Goal: Task Accomplishment & Management: Use online tool/utility

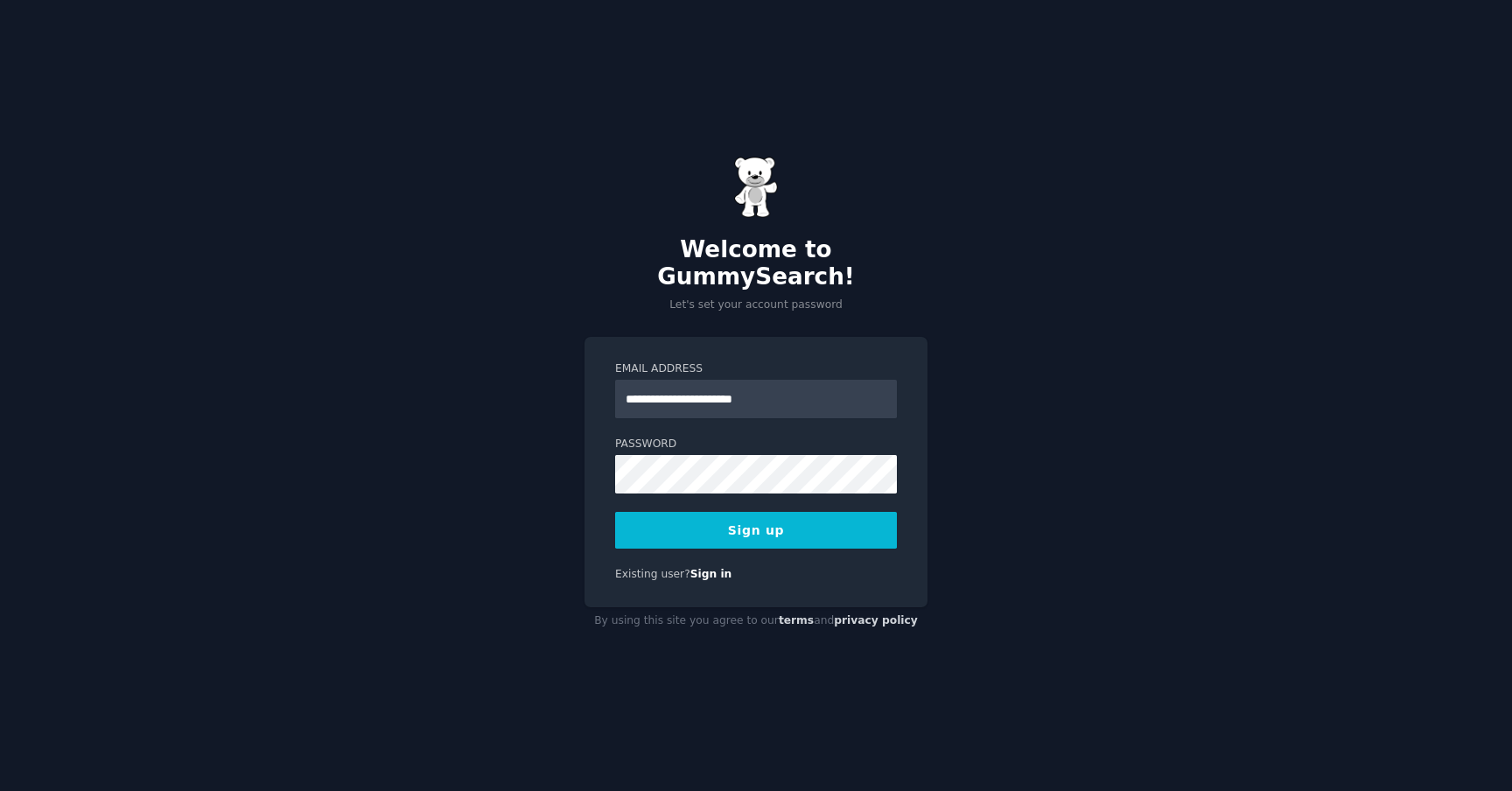
type input "**********"
click at [986, 448] on div "**********" at bounding box center [756, 396] width 1512 height 791
click at [775, 519] on button "Sign up" at bounding box center [756, 530] width 282 height 37
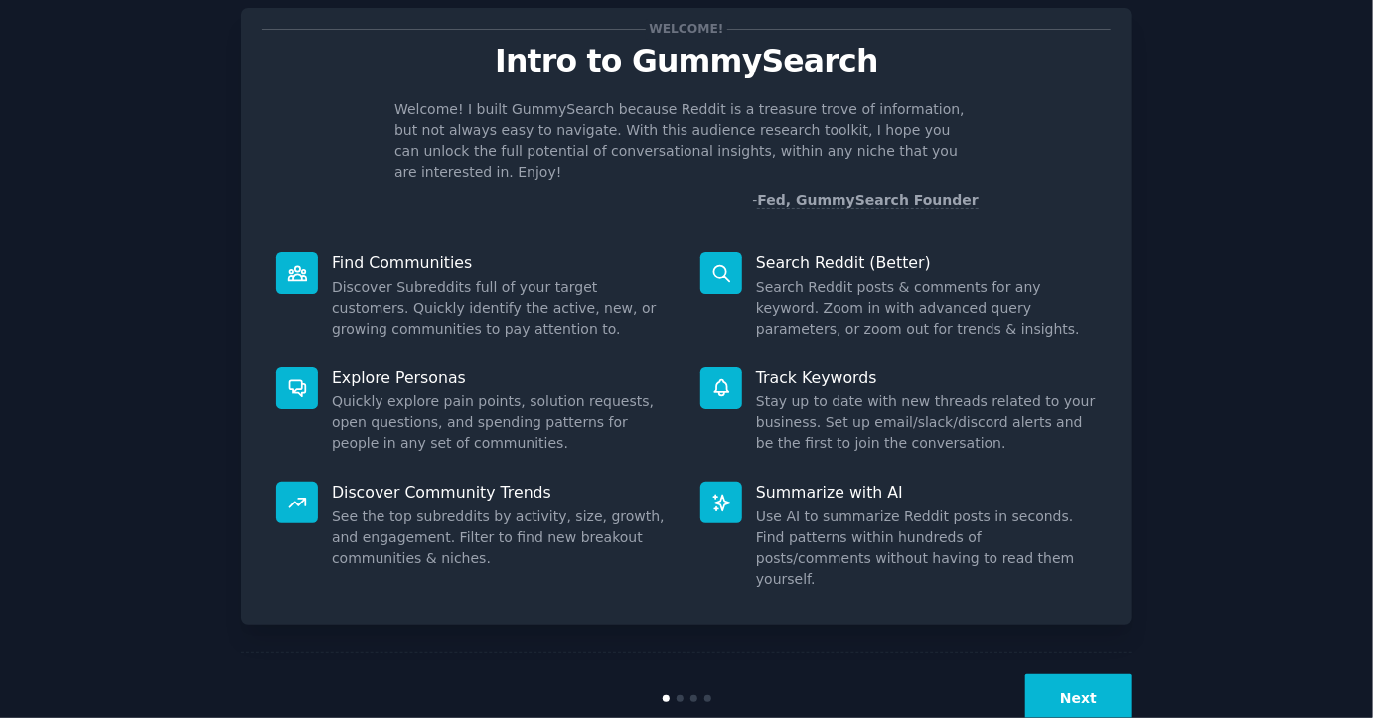
scroll to position [58, 0]
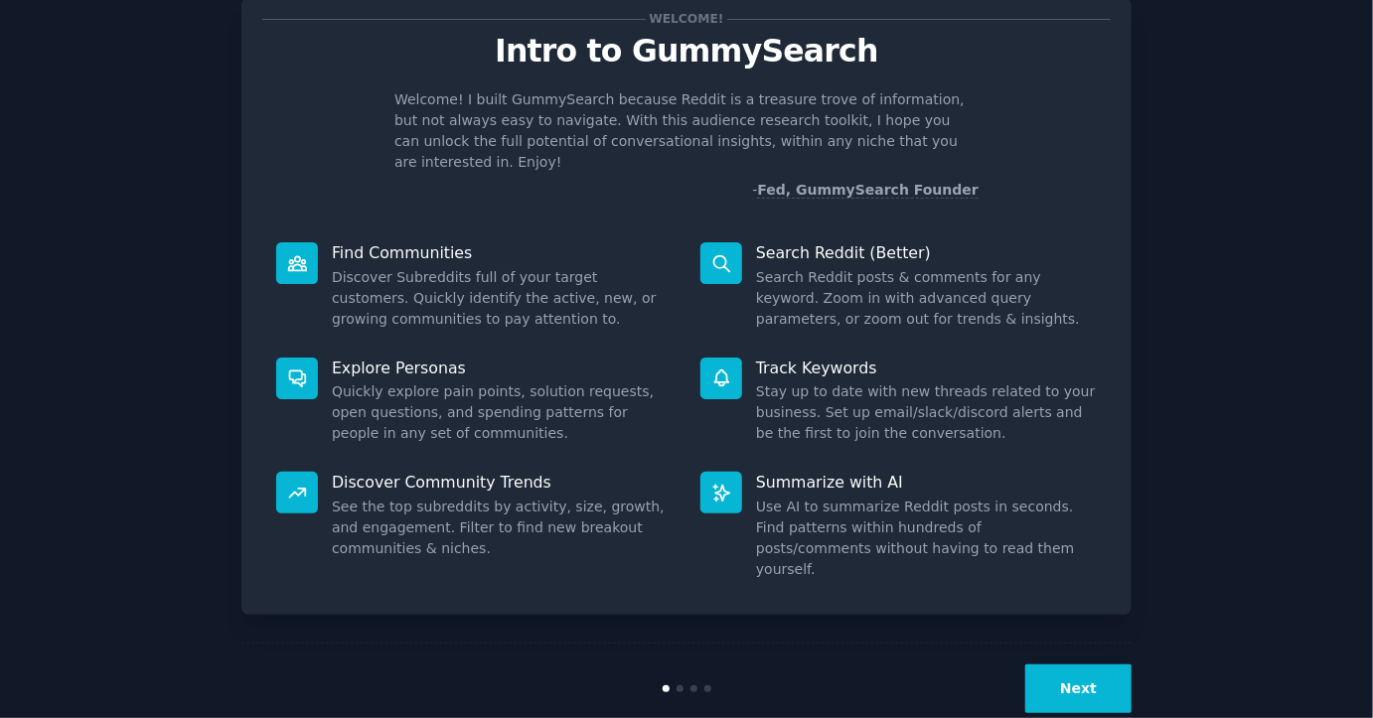
click at [676, 685] on div at bounding box center [679, 688] width 7 height 7
click at [677, 685] on div at bounding box center [679, 688] width 7 height 7
click at [681, 685] on div at bounding box center [686, 688] width 297 height 7
click at [1093, 664] on button "Next" at bounding box center [1078, 688] width 106 height 49
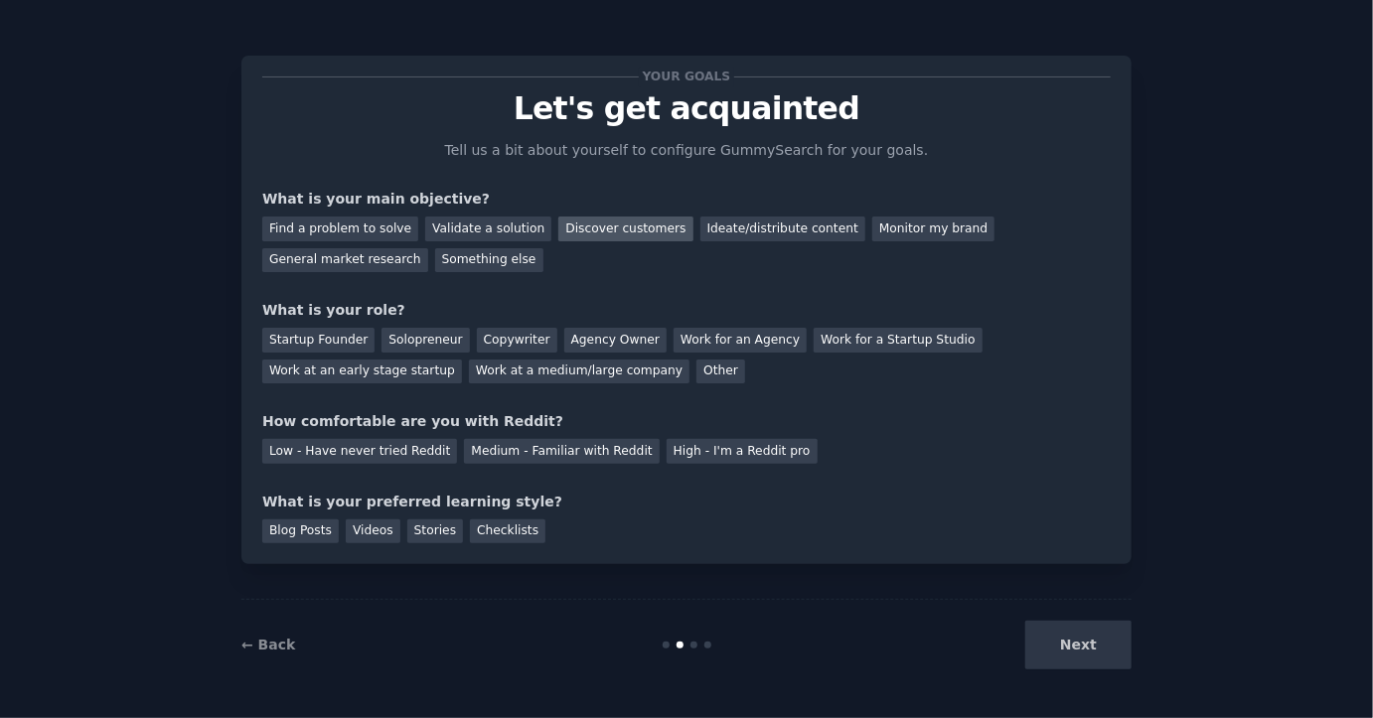
click at [616, 230] on div "Discover customers" at bounding box center [625, 229] width 134 height 25
click at [308, 343] on div "Startup Founder" at bounding box center [318, 340] width 112 height 25
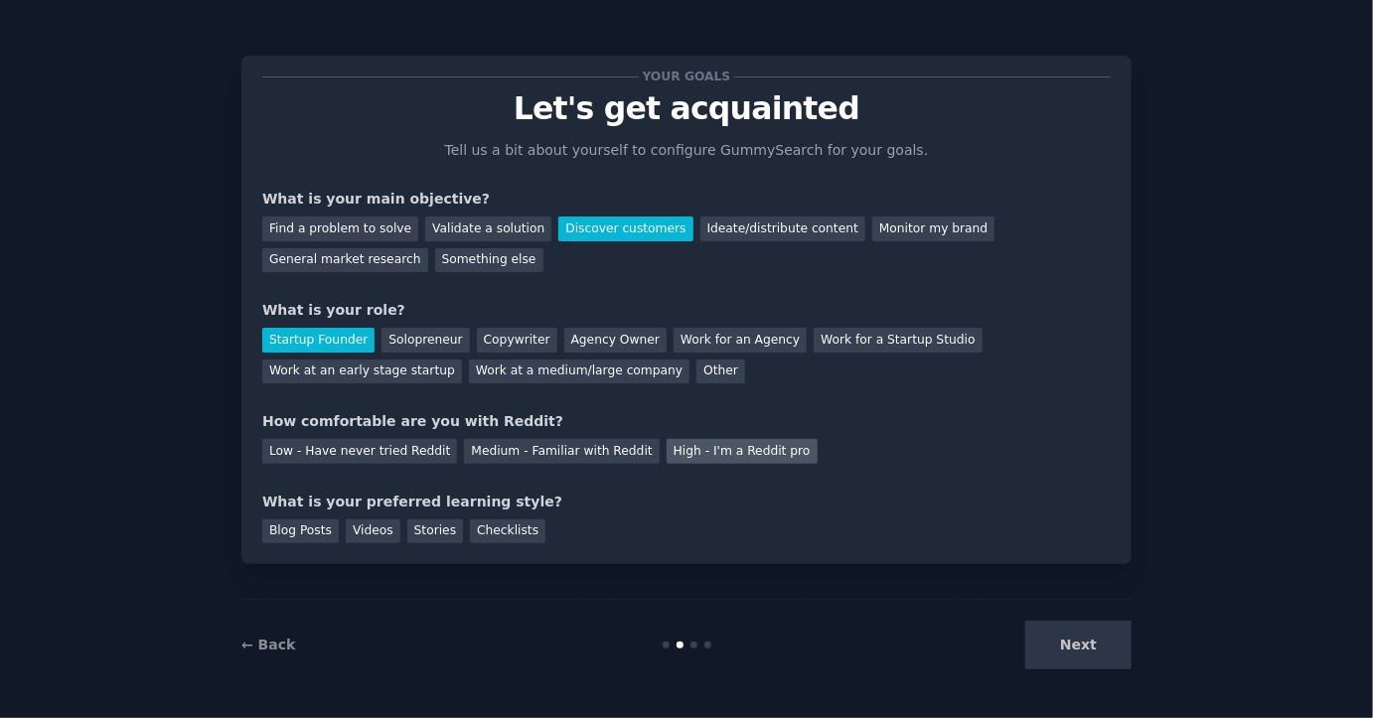
click at [713, 454] on div "High - I'm a Reddit pro" at bounding box center [741, 451] width 151 height 25
click at [376, 534] on div "Videos" at bounding box center [373, 531] width 55 height 25
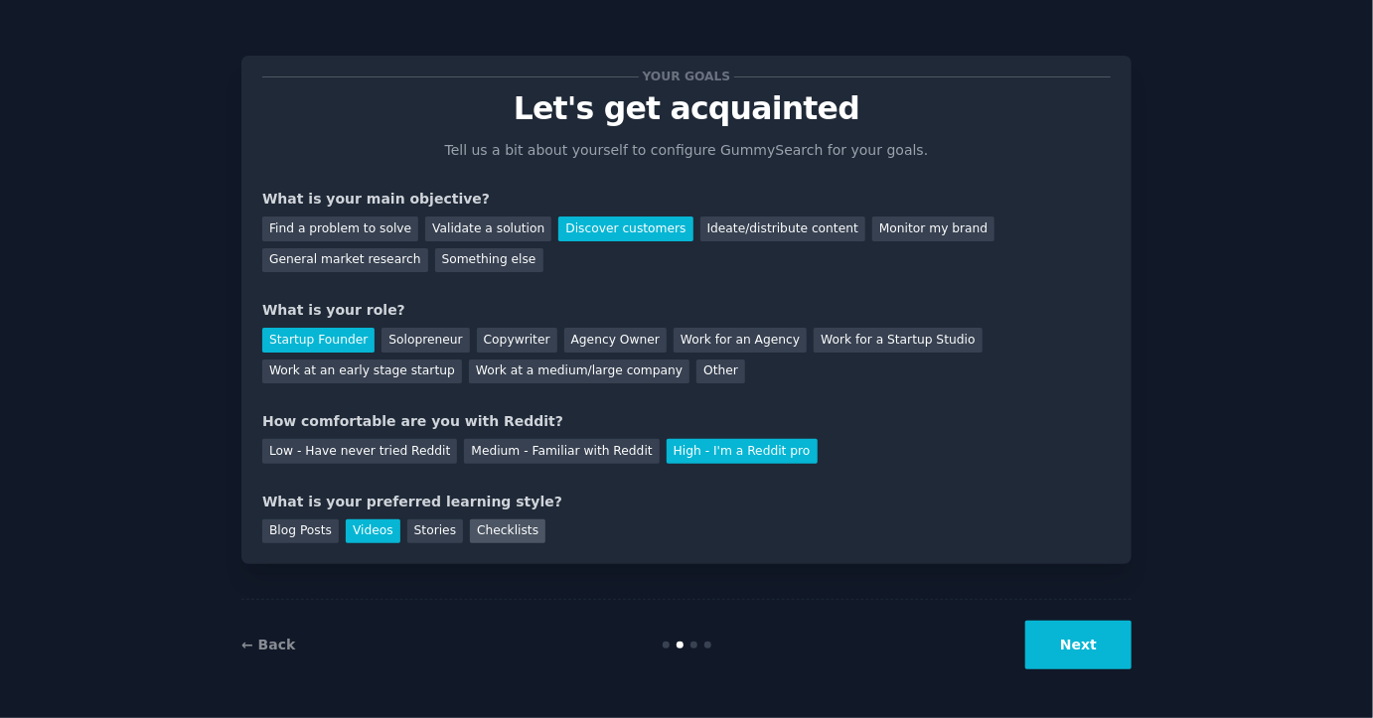
click at [494, 536] on div "Checklists" at bounding box center [507, 531] width 75 height 25
click at [376, 526] on div "Videos" at bounding box center [373, 531] width 55 height 25
click at [1104, 644] on button "Next" at bounding box center [1078, 645] width 106 height 49
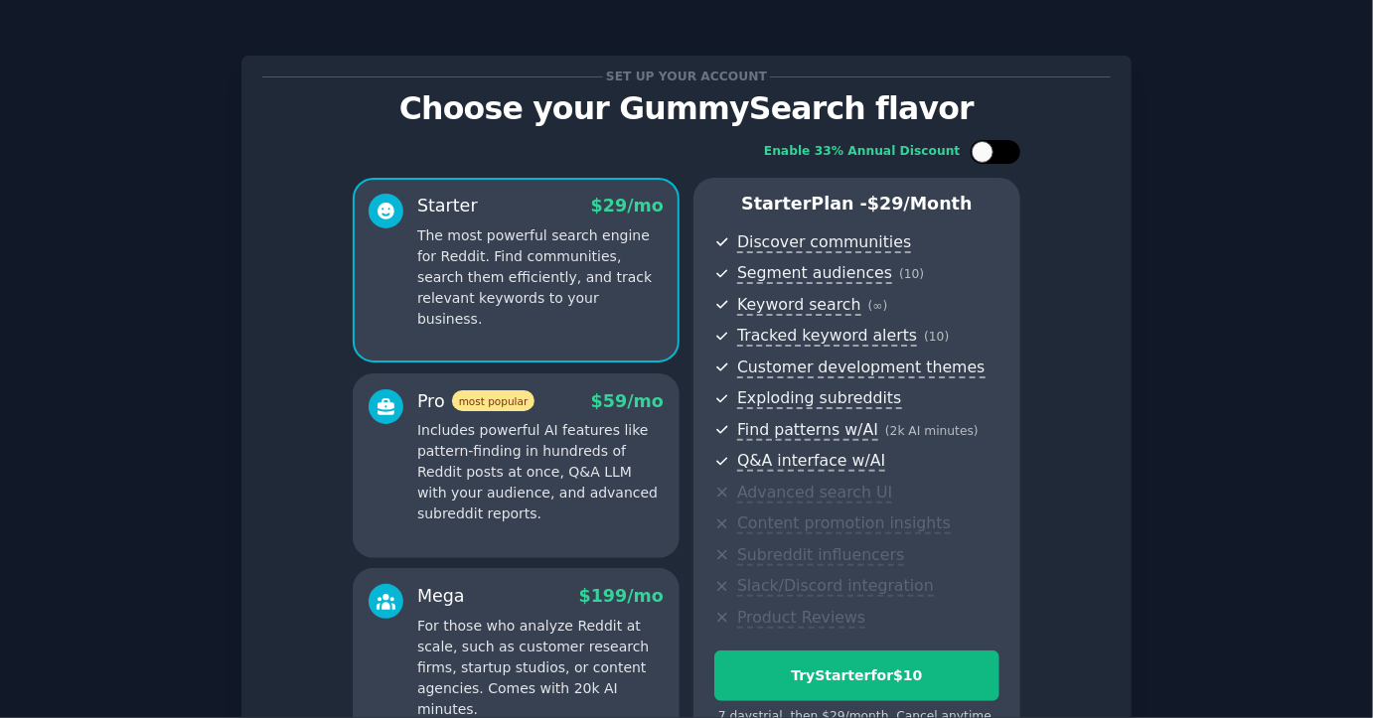
click at [996, 150] on div at bounding box center [995, 152] width 50 height 24
click at [988, 151] on div at bounding box center [985, 152] width 14 height 10
checkbox input "false"
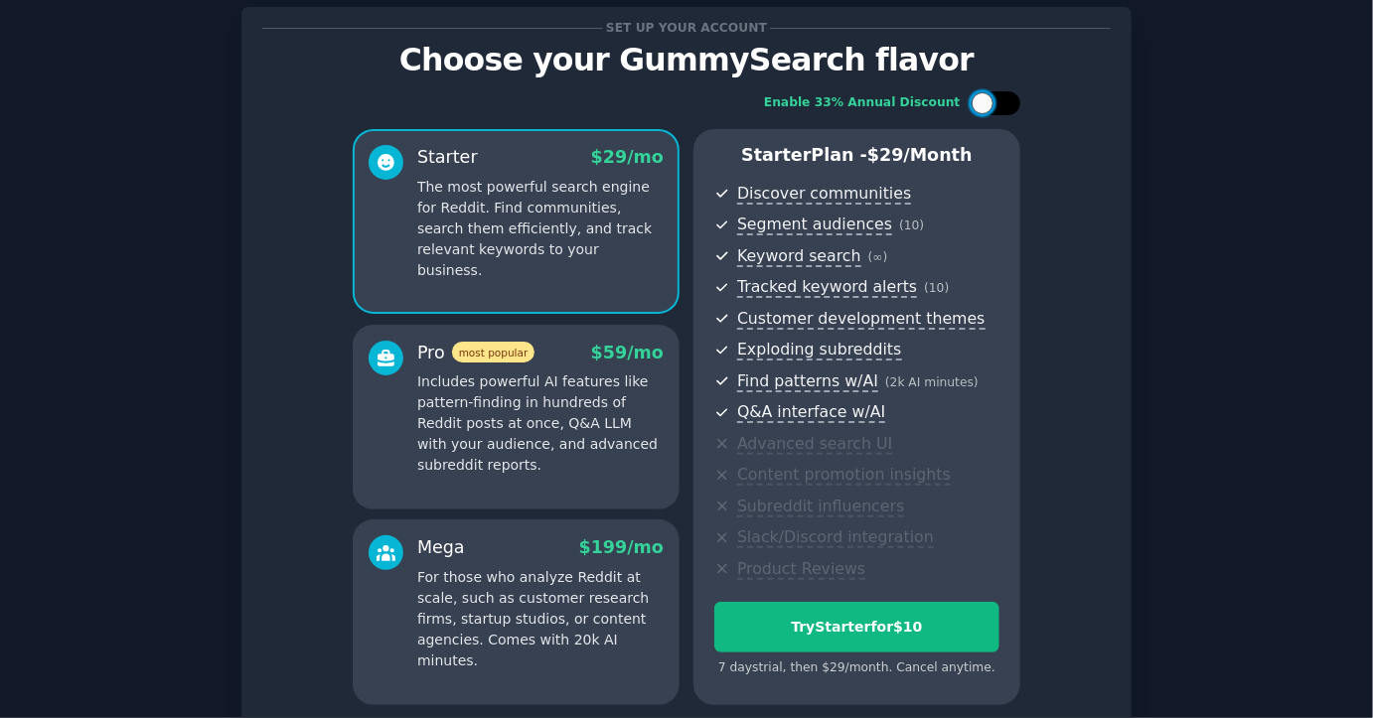
scroll to position [55, 0]
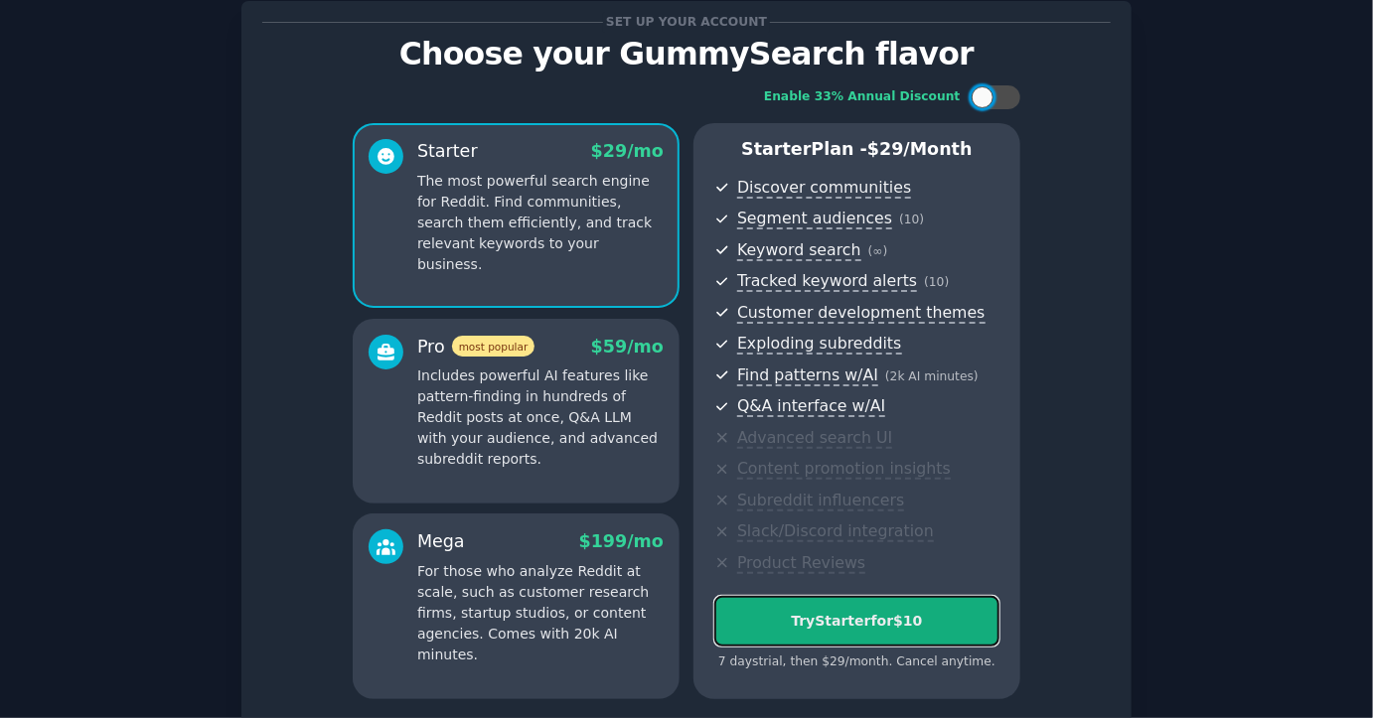
click at [872, 611] on div "Try Starter for $10" at bounding box center [856, 621] width 283 height 21
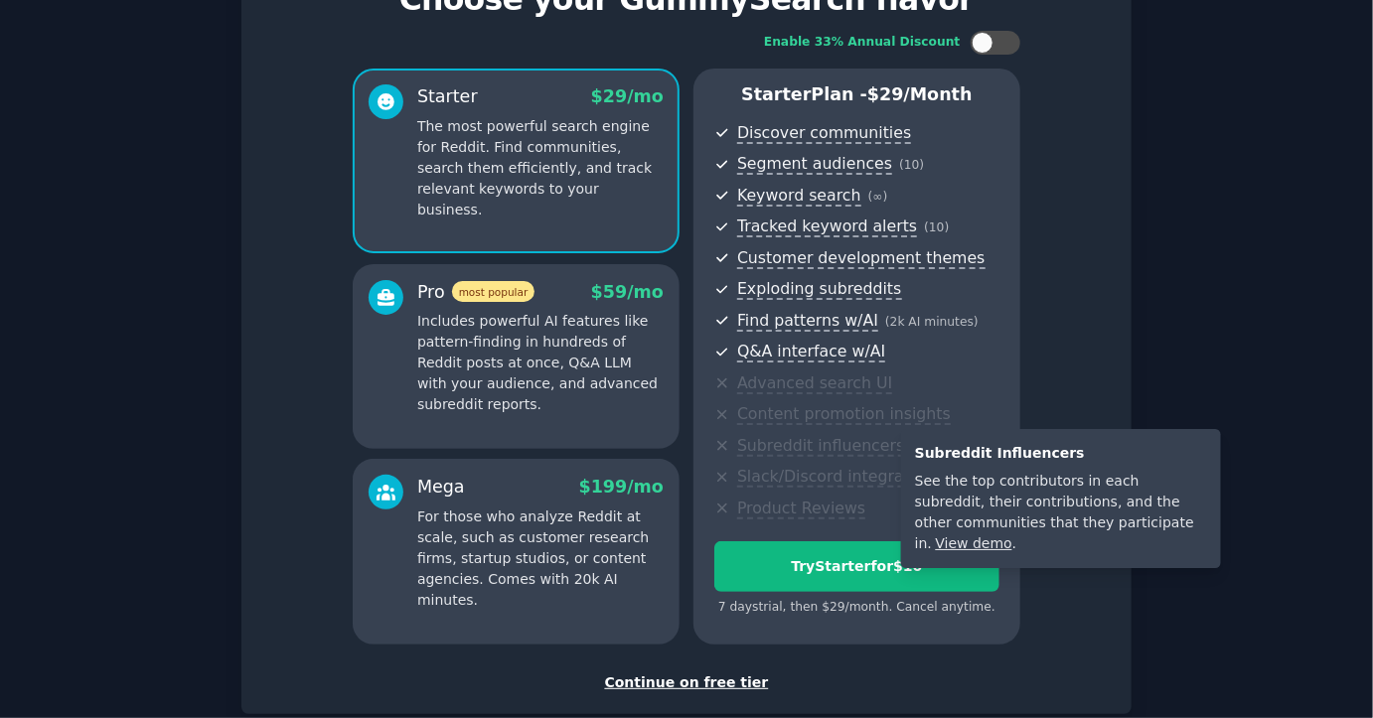
scroll to position [108, 0]
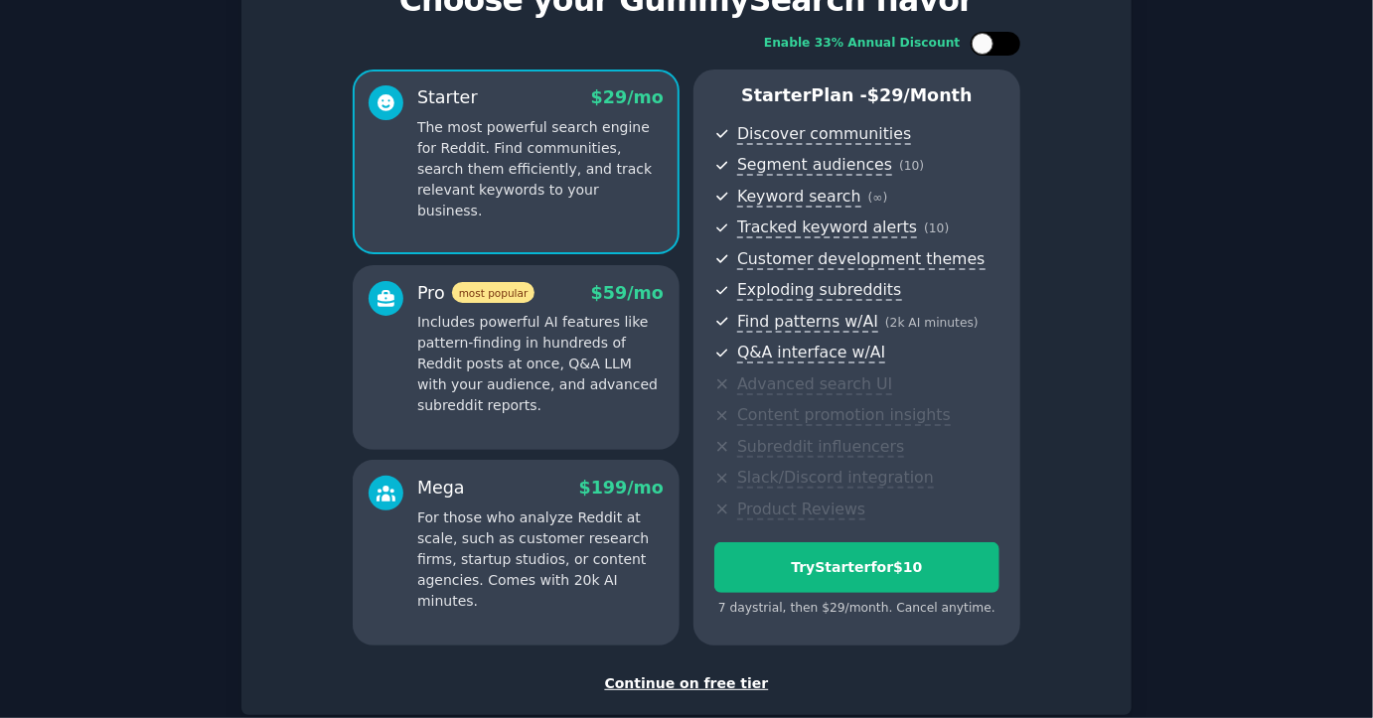
click at [986, 43] on div at bounding box center [982, 44] width 22 height 22
click at [986, 43] on div at bounding box center [985, 44] width 14 height 10
checkbox input "false"
click at [601, 362] on p "Includes powerful AI features like pattern-finding in hundreds of Reddit posts …" at bounding box center [540, 364] width 246 height 104
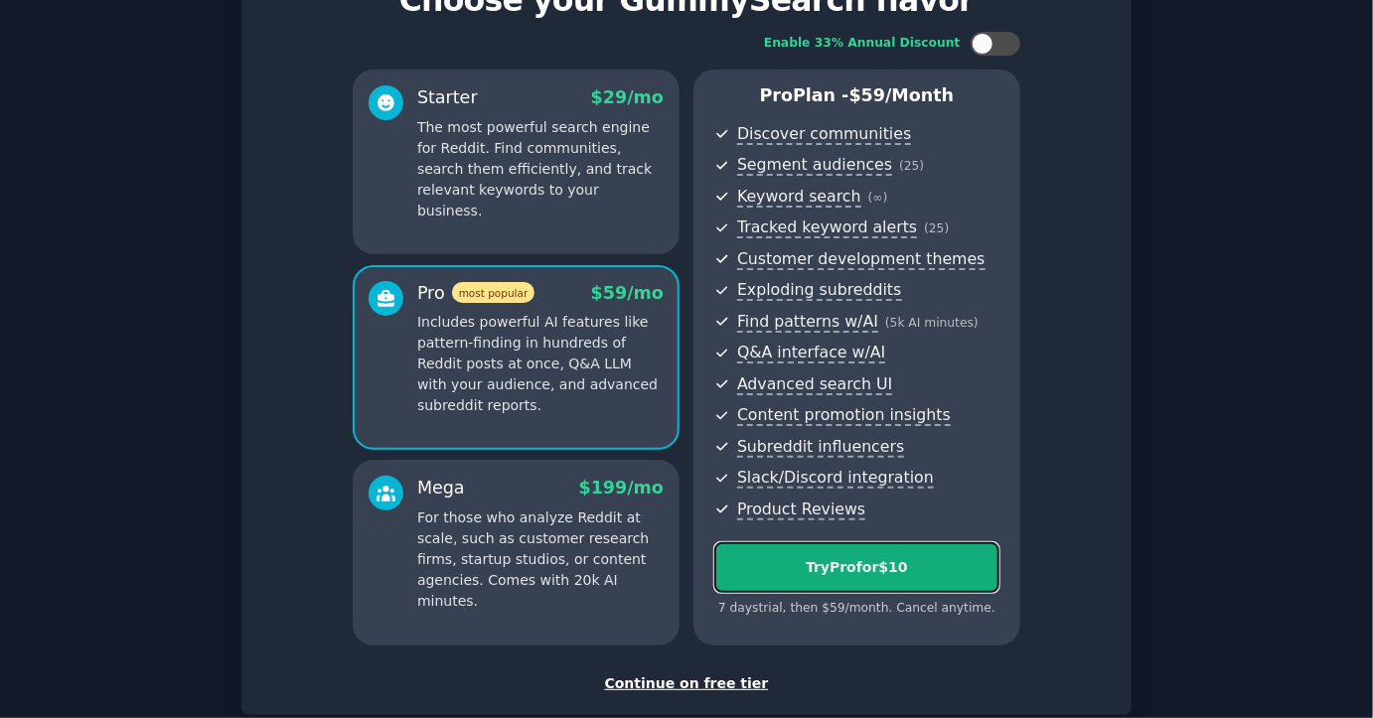
click at [827, 560] on div "Try Pro for $10" at bounding box center [856, 567] width 283 height 21
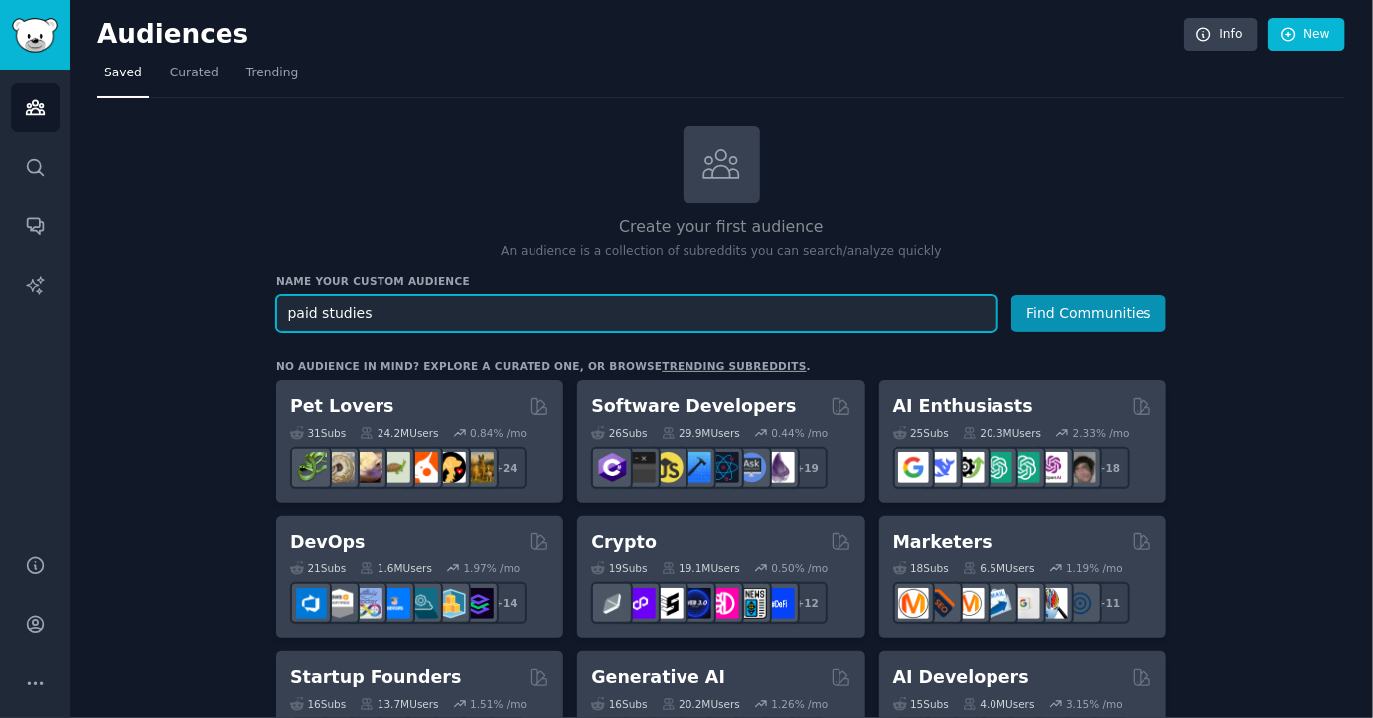
type input "paid studies"
click at [1011, 295] on button "Find Communities" at bounding box center [1088, 313] width 155 height 37
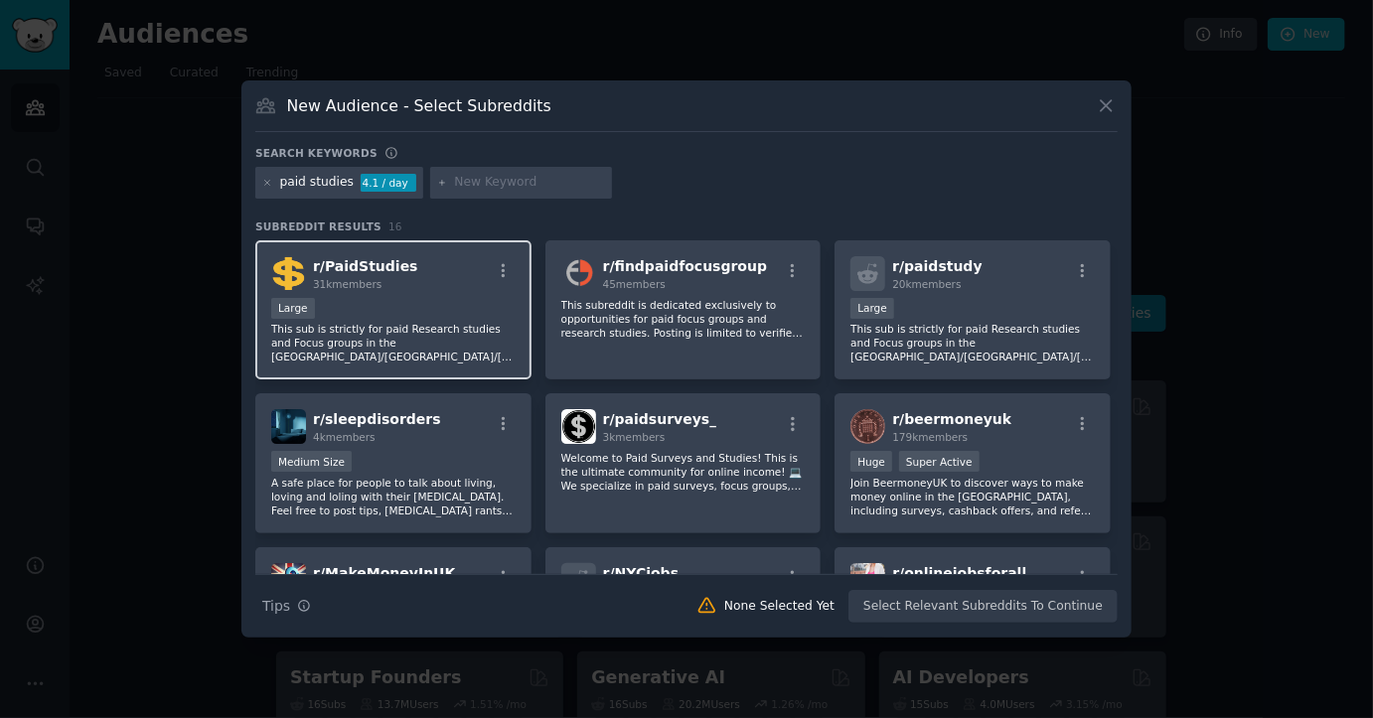
click at [388, 289] on div "31k members" at bounding box center [365, 284] width 105 height 14
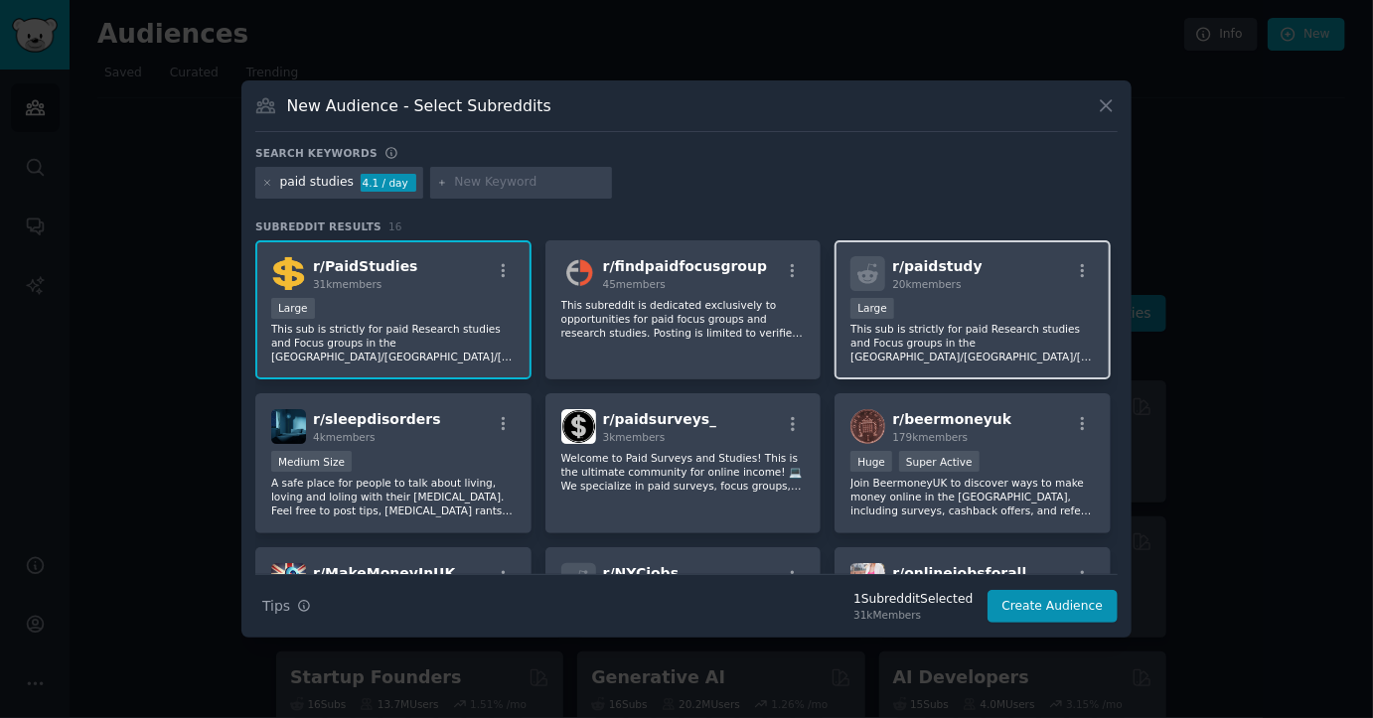
click at [951, 342] on p "This sub is strictly for paid Research studies and Focus groups in the [GEOGRAP…" at bounding box center [972, 343] width 244 height 42
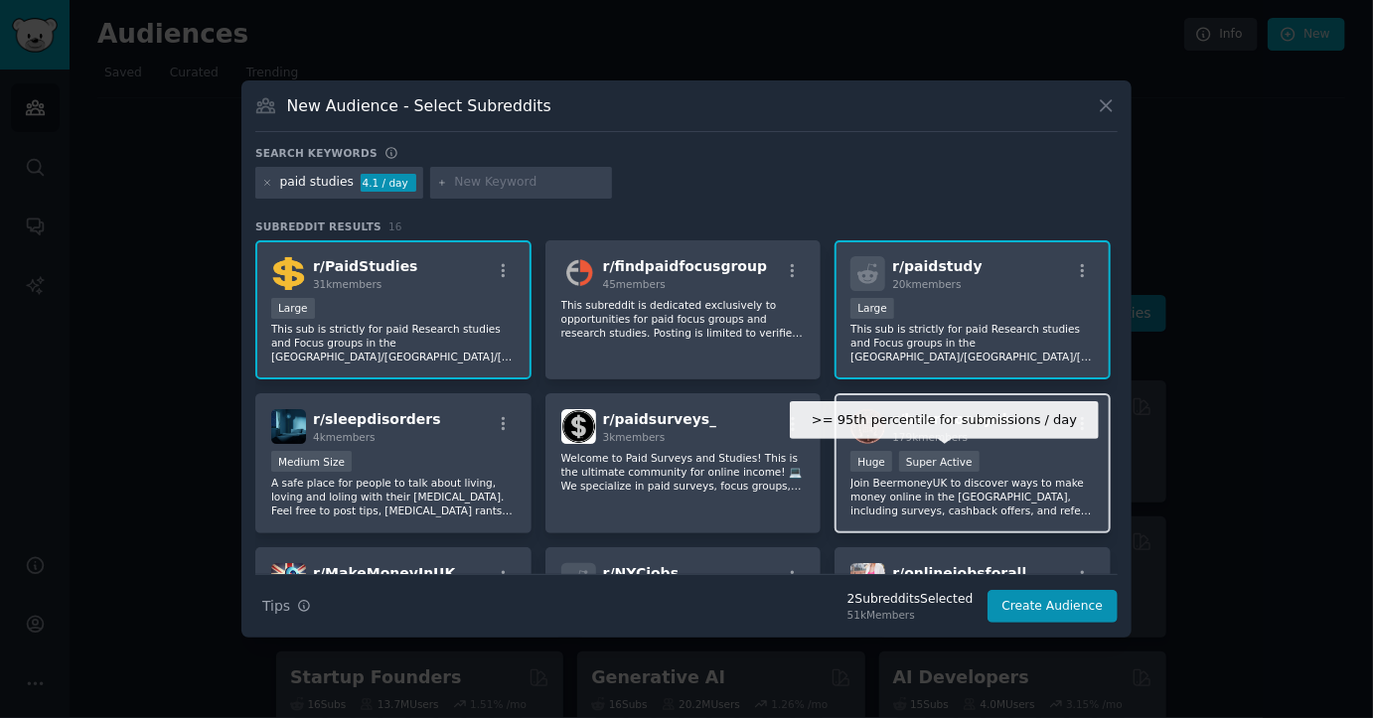
click at [935, 470] on div "Super Active" at bounding box center [939, 461] width 80 height 21
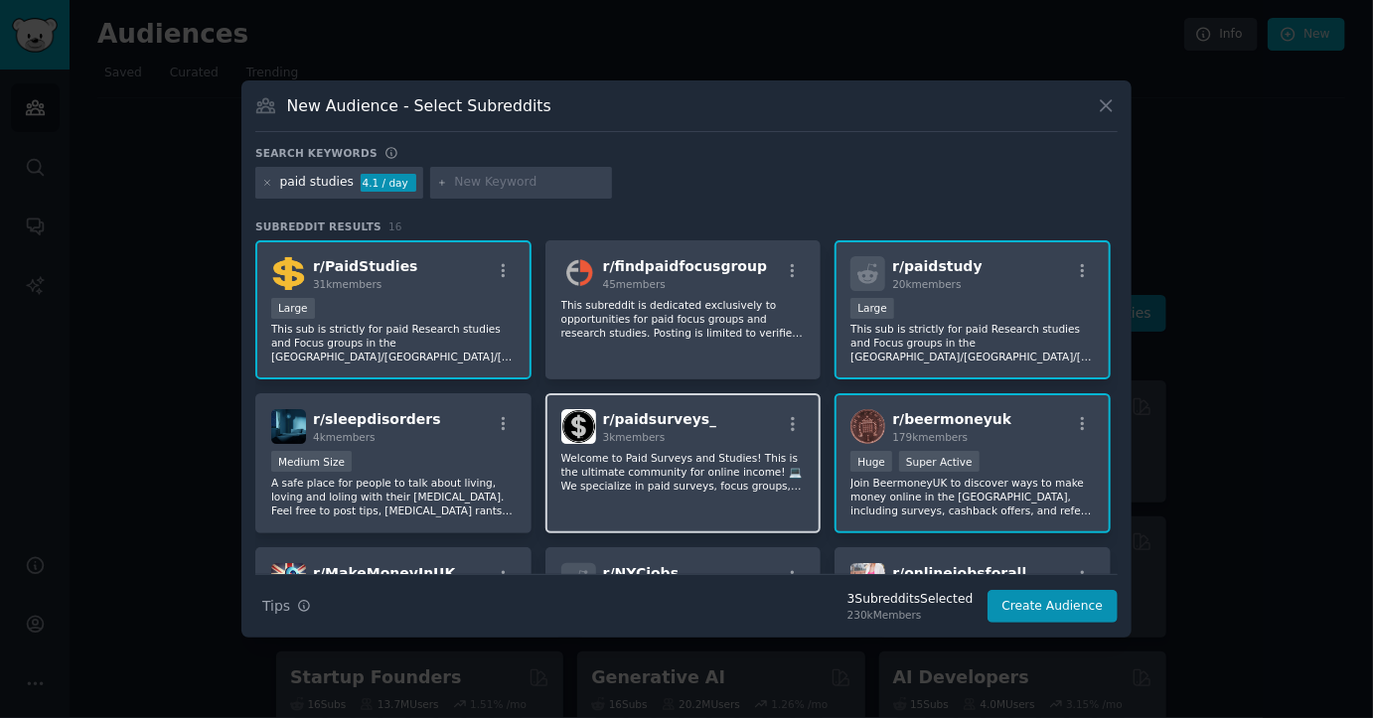
click at [721, 445] on div "r/ paidsurveys_ 3k members Welcome to Paid Surveys and Studies! This is the ult…" at bounding box center [683, 463] width 276 height 140
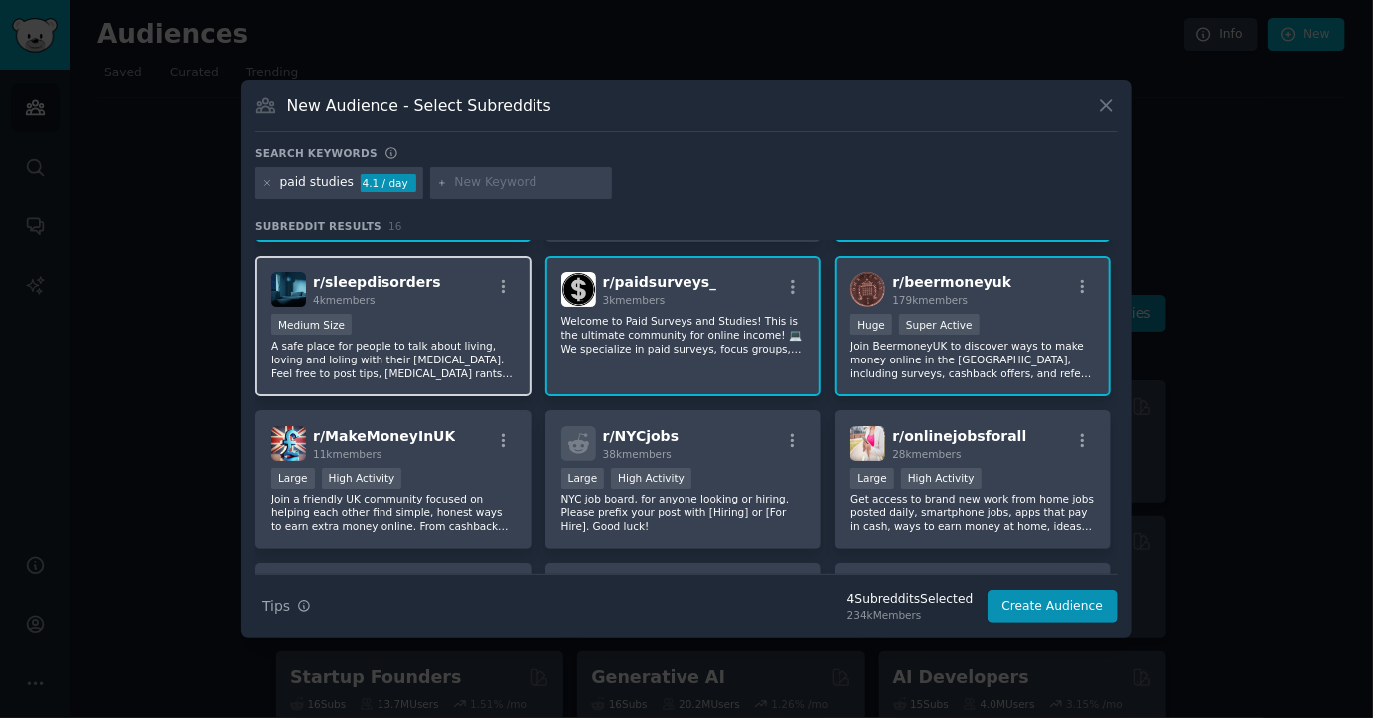
scroll to position [139, 0]
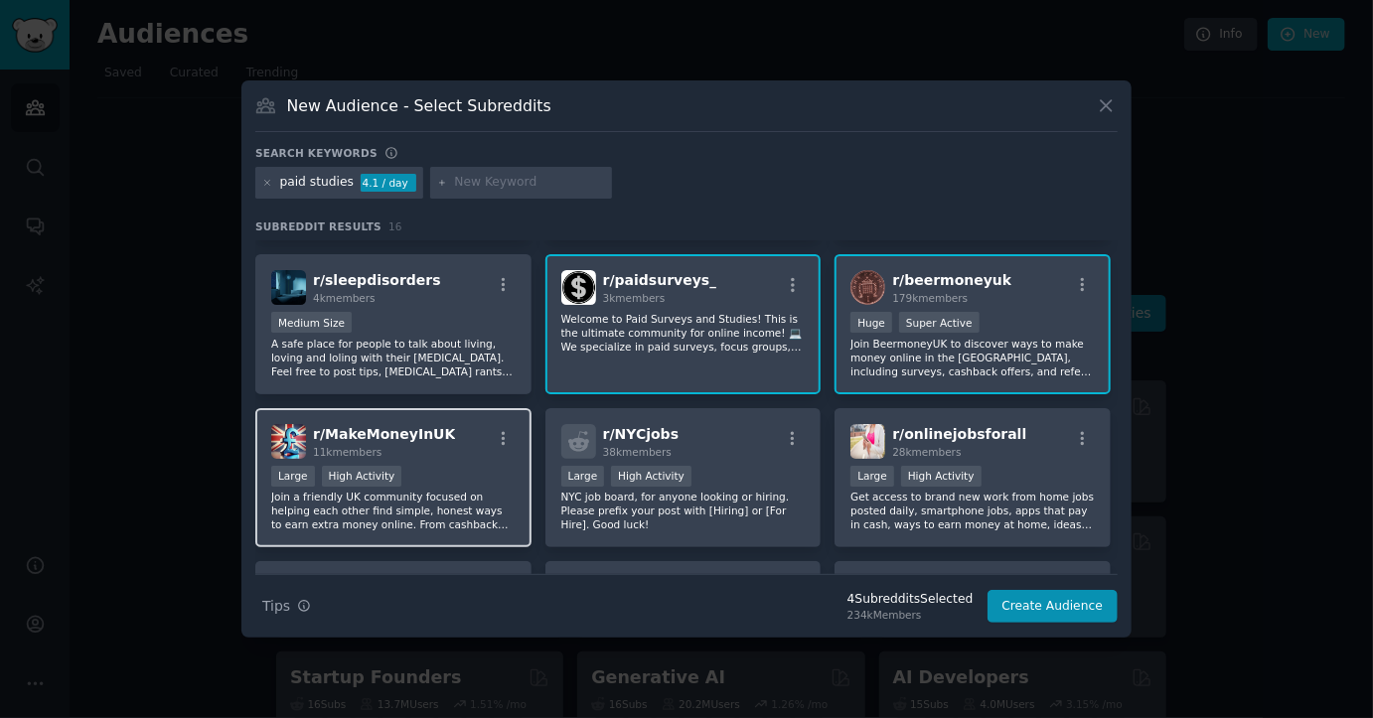
click at [445, 463] on div "r/ MakeMoneyInUK 11k members Large High Activity Join a friendly UK community f…" at bounding box center [393, 478] width 276 height 140
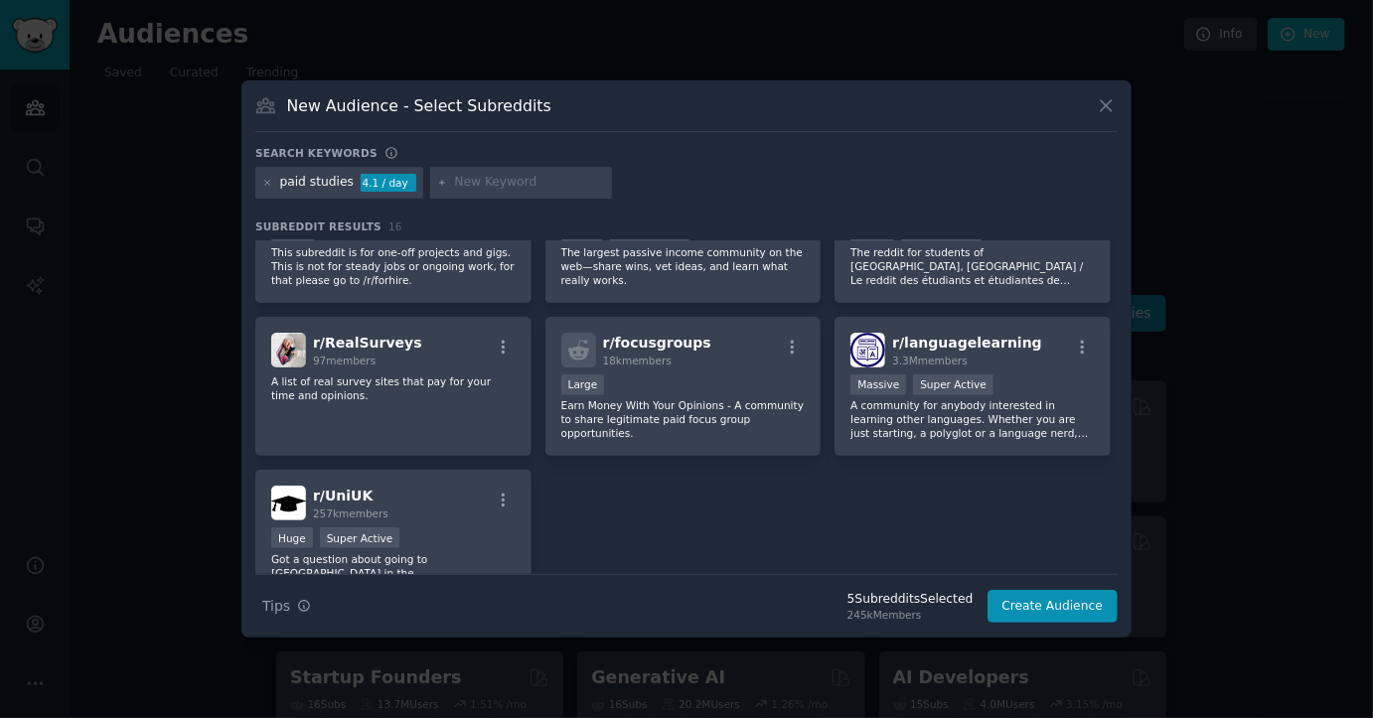
scroll to position [538, 0]
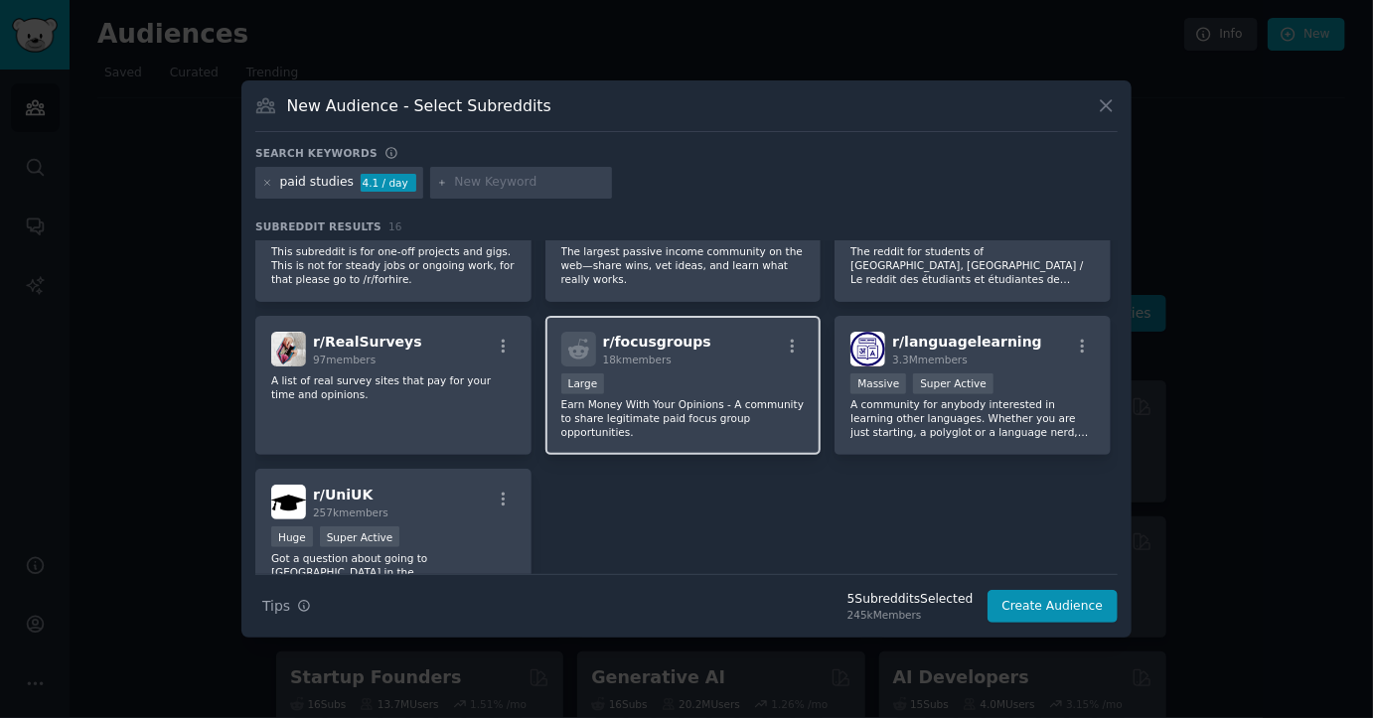
click at [725, 409] on p "Earn Money With Your Opinions - A community to share legitimate paid focus grou…" at bounding box center [683, 418] width 244 height 42
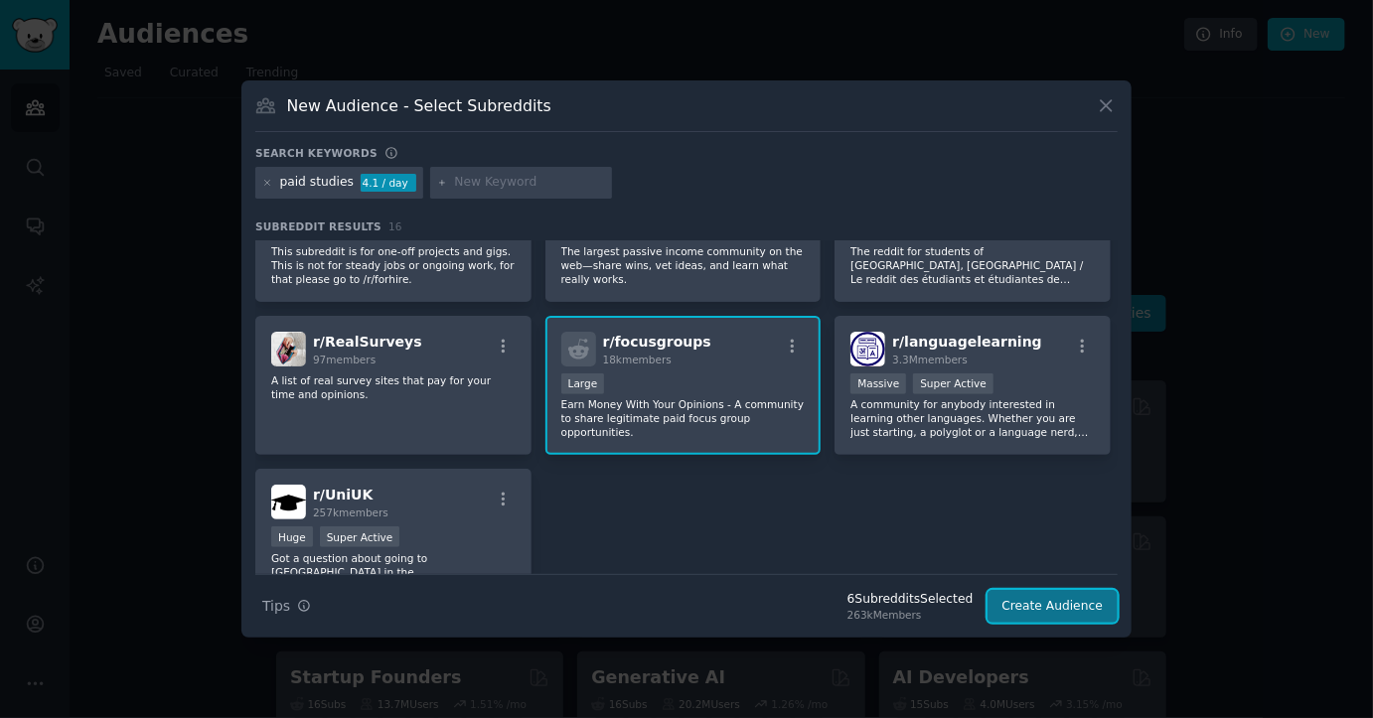
click at [1027, 601] on button "Create Audience" at bounding box center [1052, 607] width 131 height 34
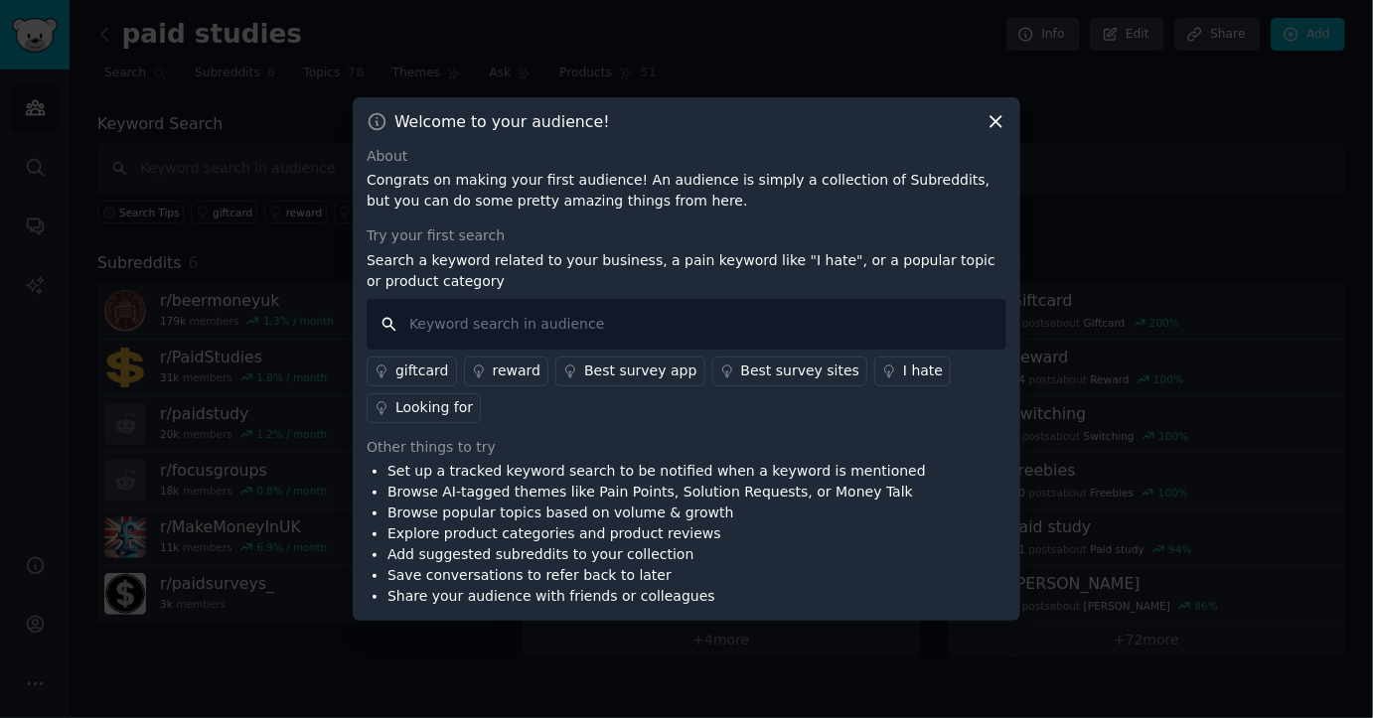
click at [579, 328] on input "text" at bounding box center [686, 324] width 640 height 51
type input "Yale"
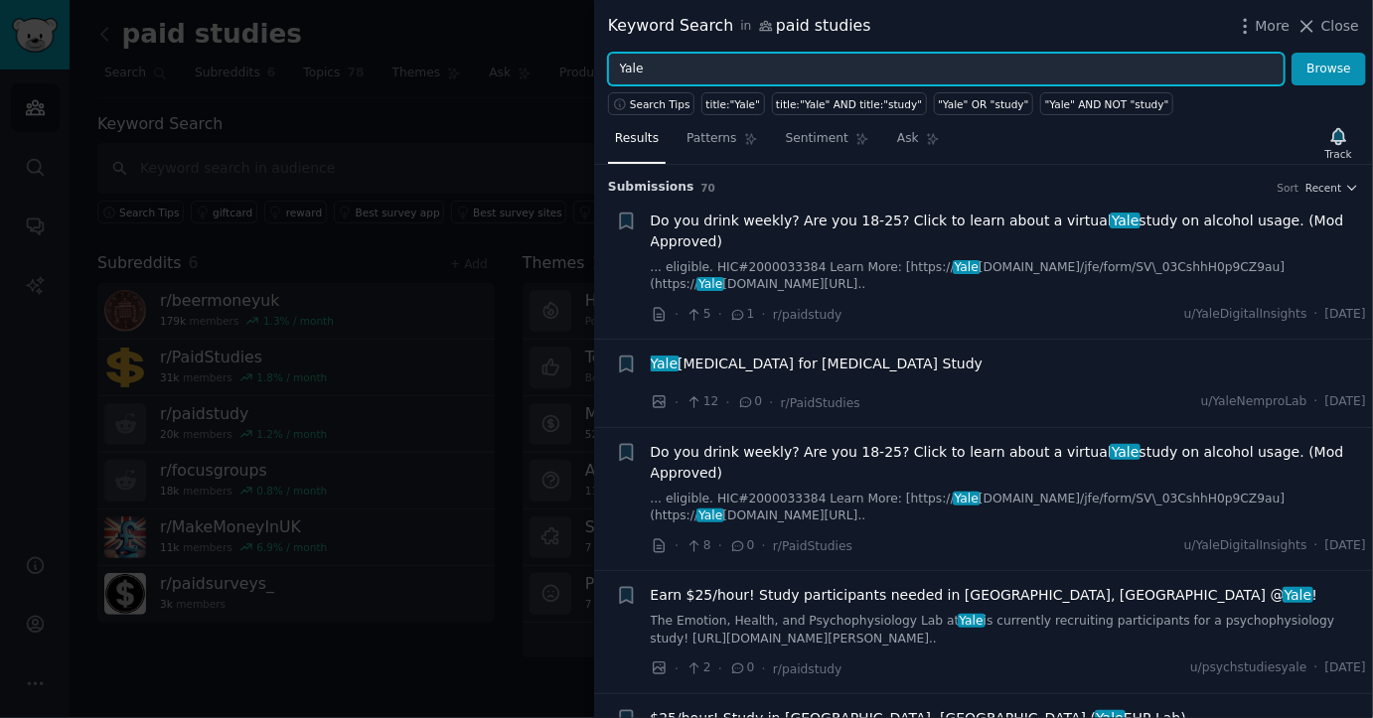
drag, startPoint x: 725, startPoint y: 69, endPoint x: 594, endPoint y: 65, distance: 131.2
click at [594, 65] on div "Yale Browse" at bounding box center [983, 70] width 779 height 34
click at [1291, 53] on button "Browse" at bounding box center [1328, 70] width 74 height 34
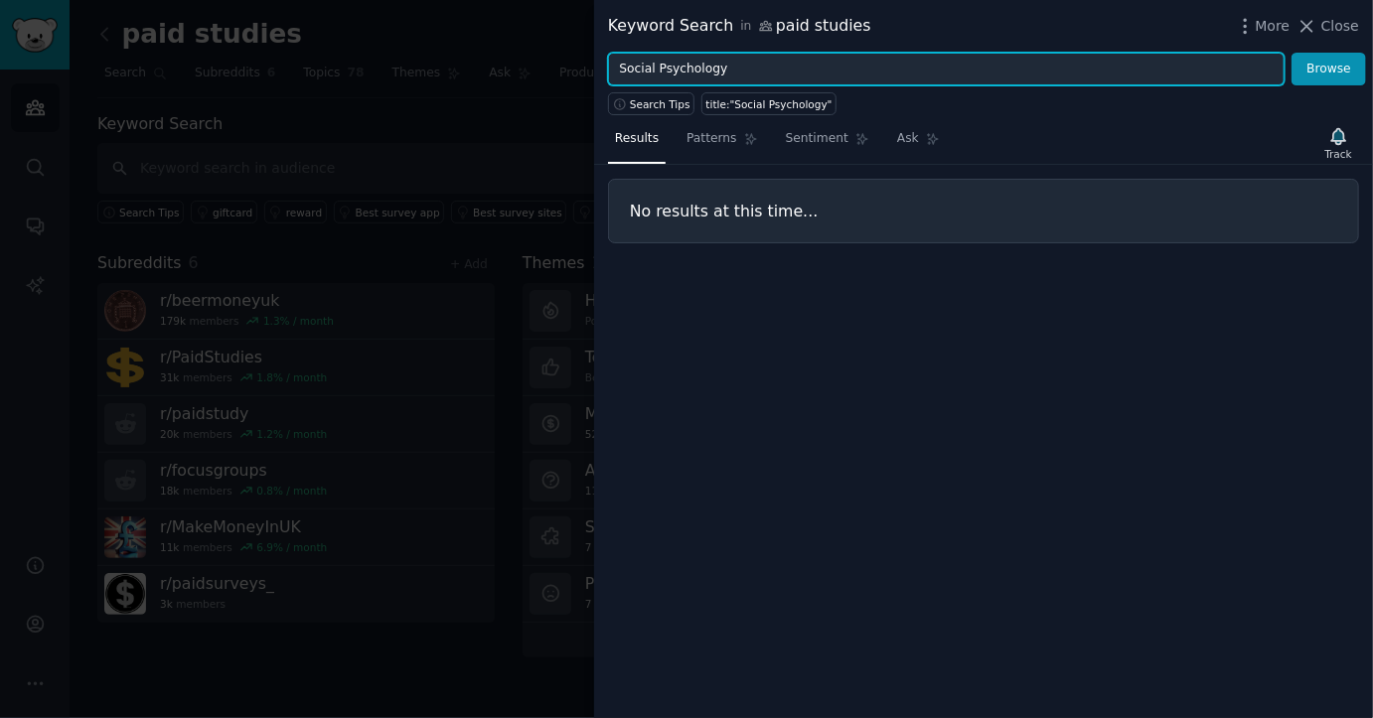
click at [700, 76] on input "Social Psychology" at bounding box center [946, 70] width 676 height 34
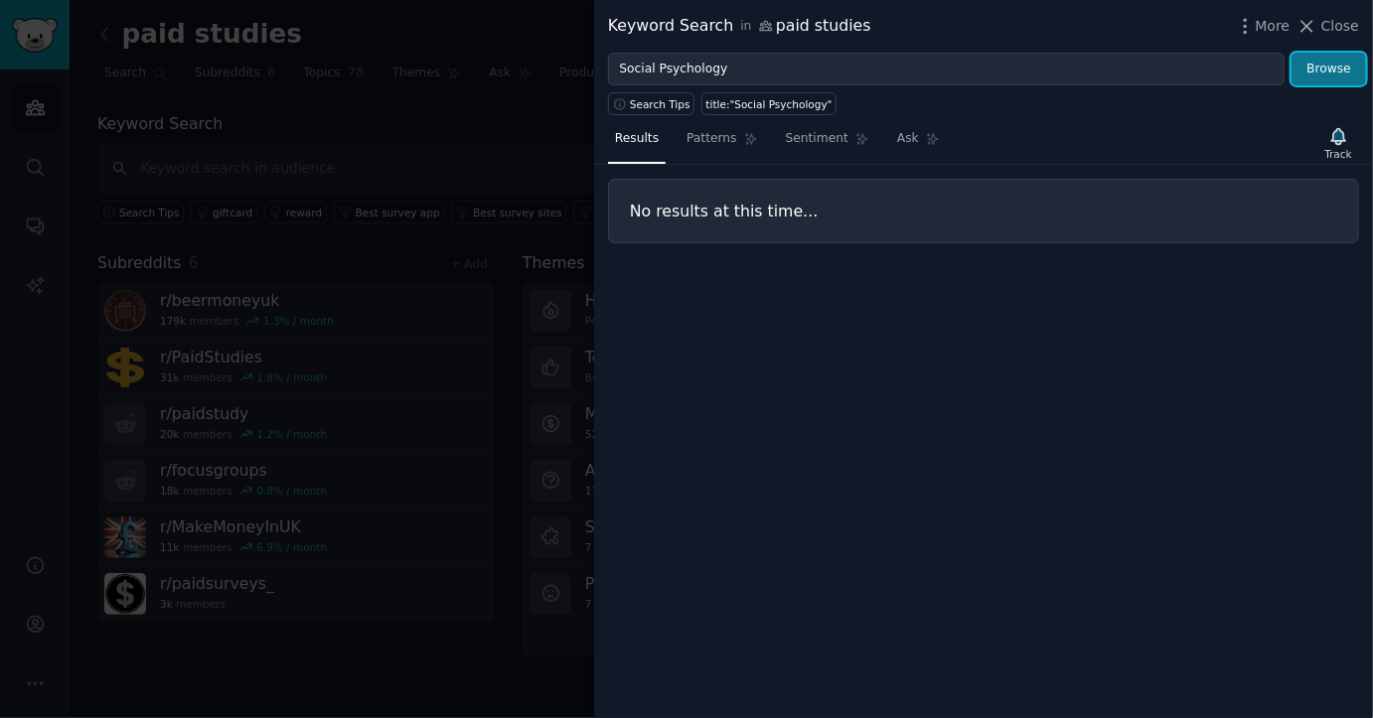
click at [1317, 75] on button "Browse" at bounding box center [1328, 70] width 74 height 34
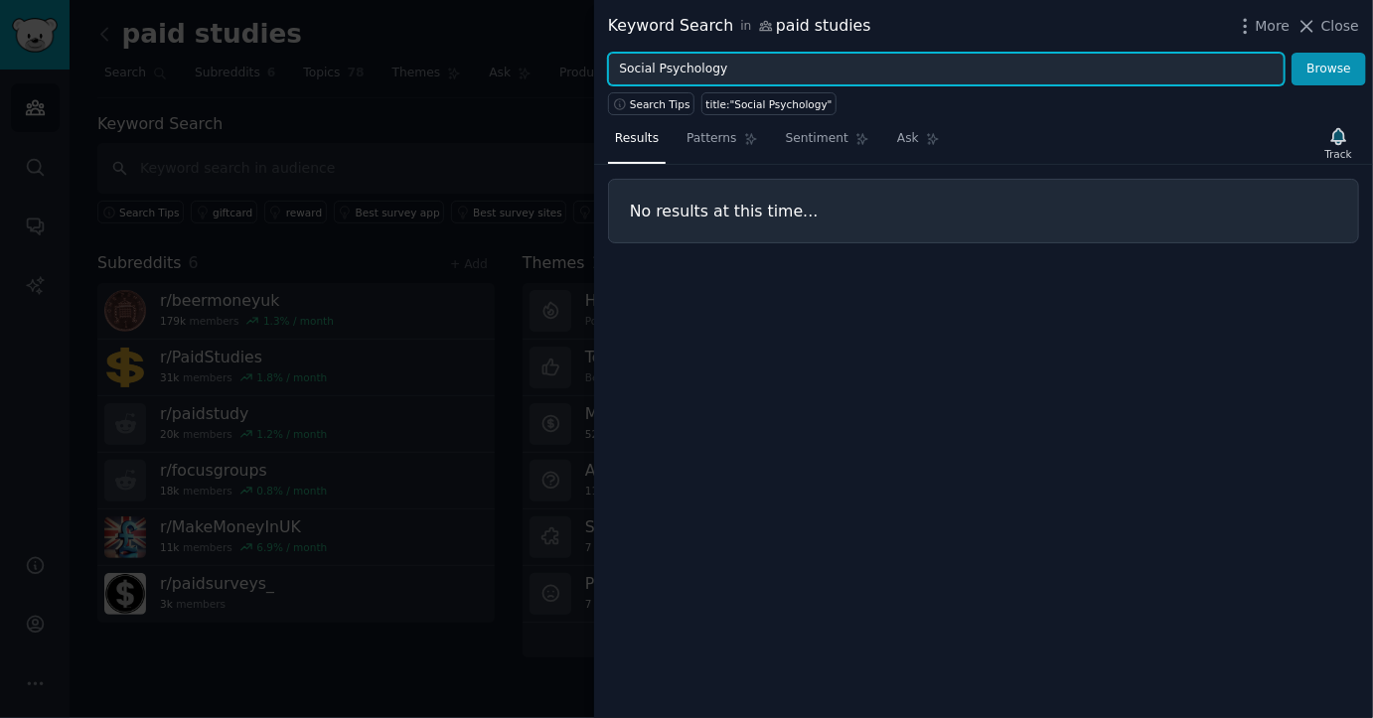
click at [771, 68] on input "Social Psychology" at bounding box center [946, 70] width 676 height 34
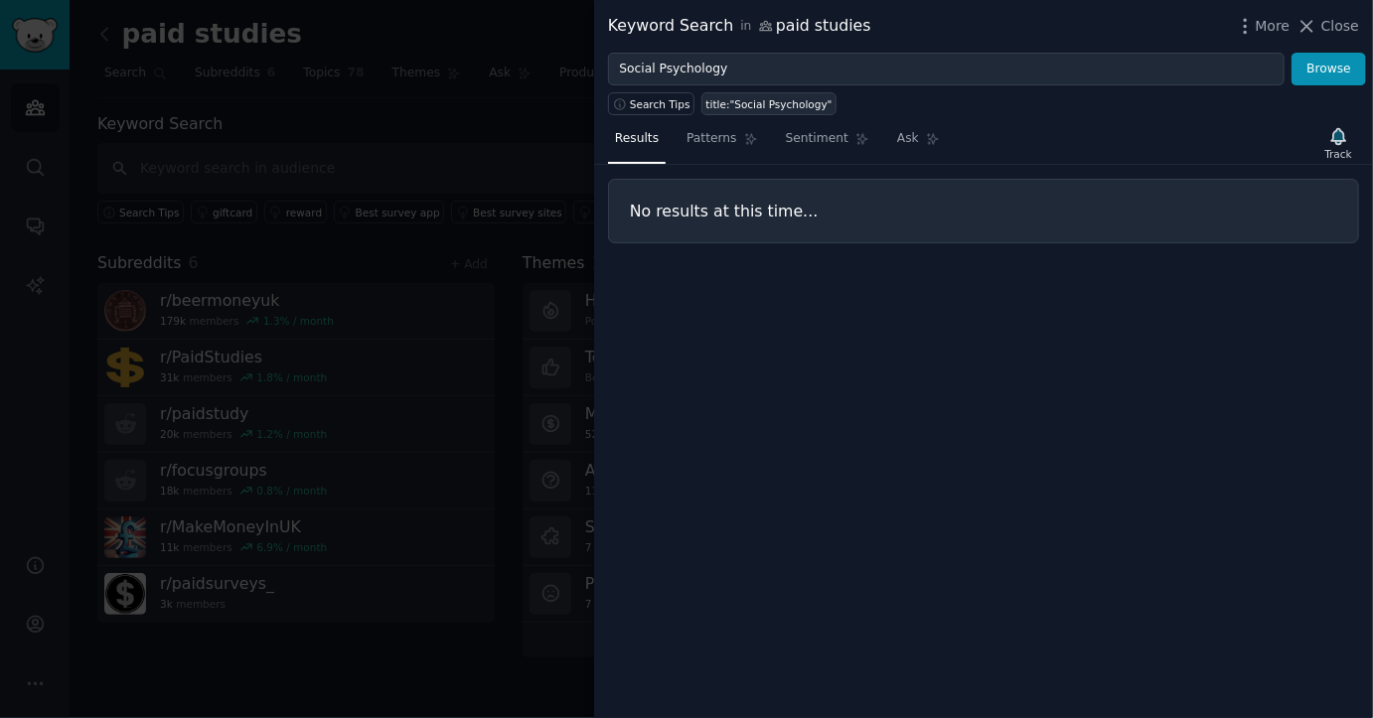
click at [765, 100] on div "title:"Social Psychology"" at bounding box center [769, 104] width 126 height 14
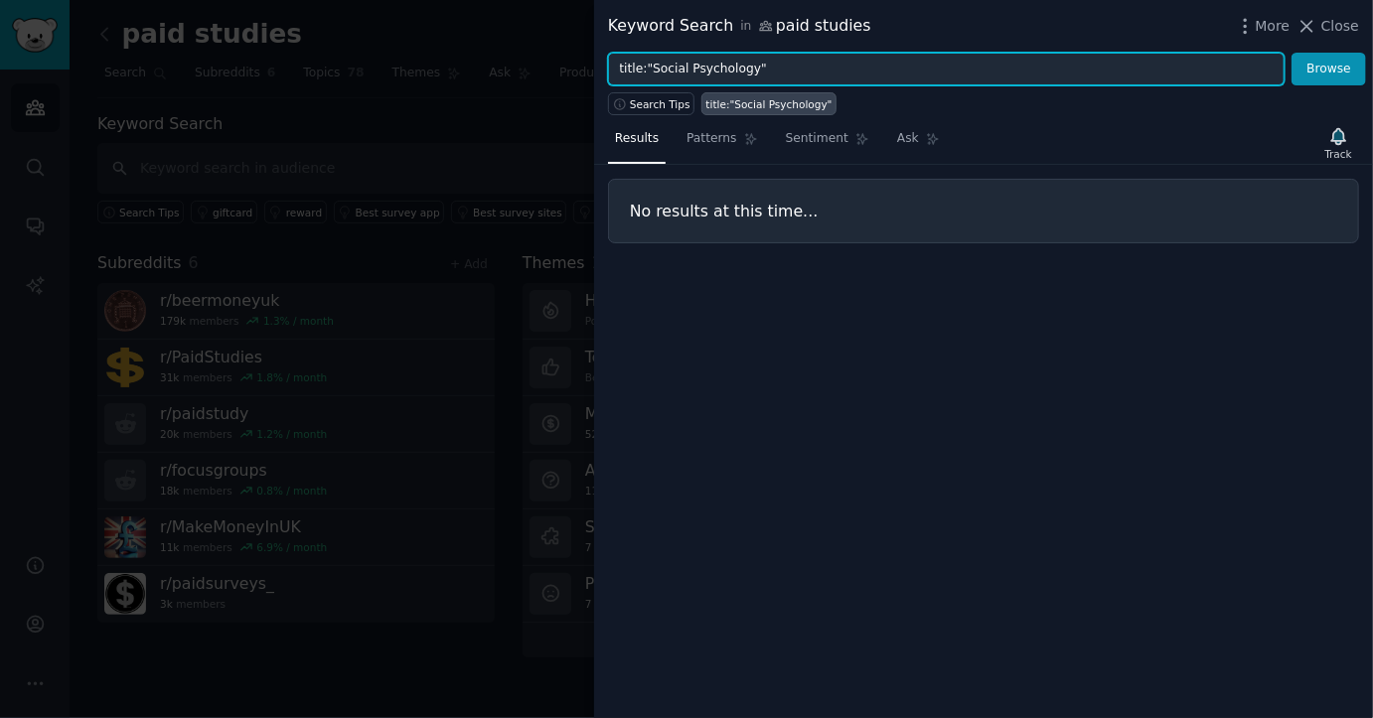
click at [770, 70] on input "title:"Social Psychology"" at bounding box center [946, 70] width 676 height 34
drag, startPoint x: 689, startPoint y: 70, endPoint x: 651, endPoint y: 71, distance: 38.7
click at [651, 71] on input "title:"Social Psychology"" at bounding box center [946, 70] width 676 height 34
type input "title:"Psychology""
click at [1291, 53] on button "Browse" at bounding box center [1328, 70] width 74 height 34
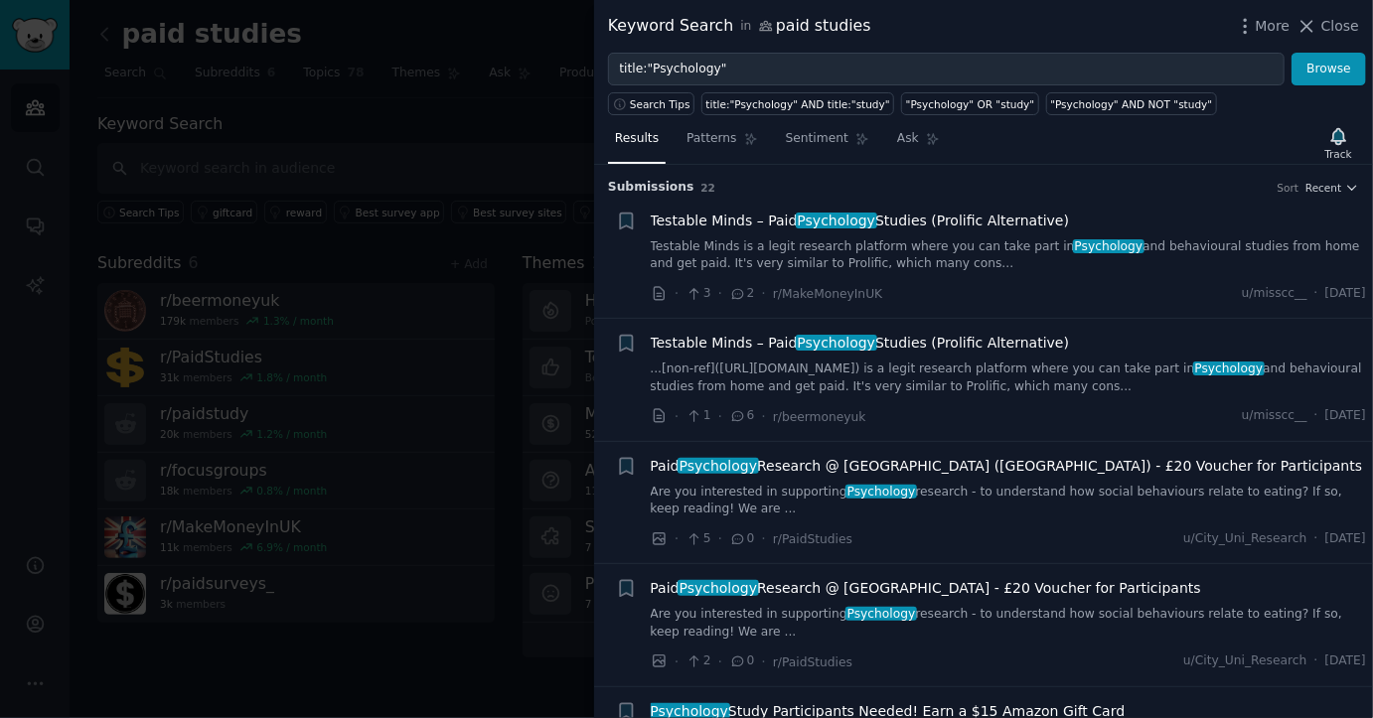
click at [748, 217] on span "Testable Minds – Paid Psychology Studies (Prolific Alternative)" at bounding box center [860, 221] width 419 height 21
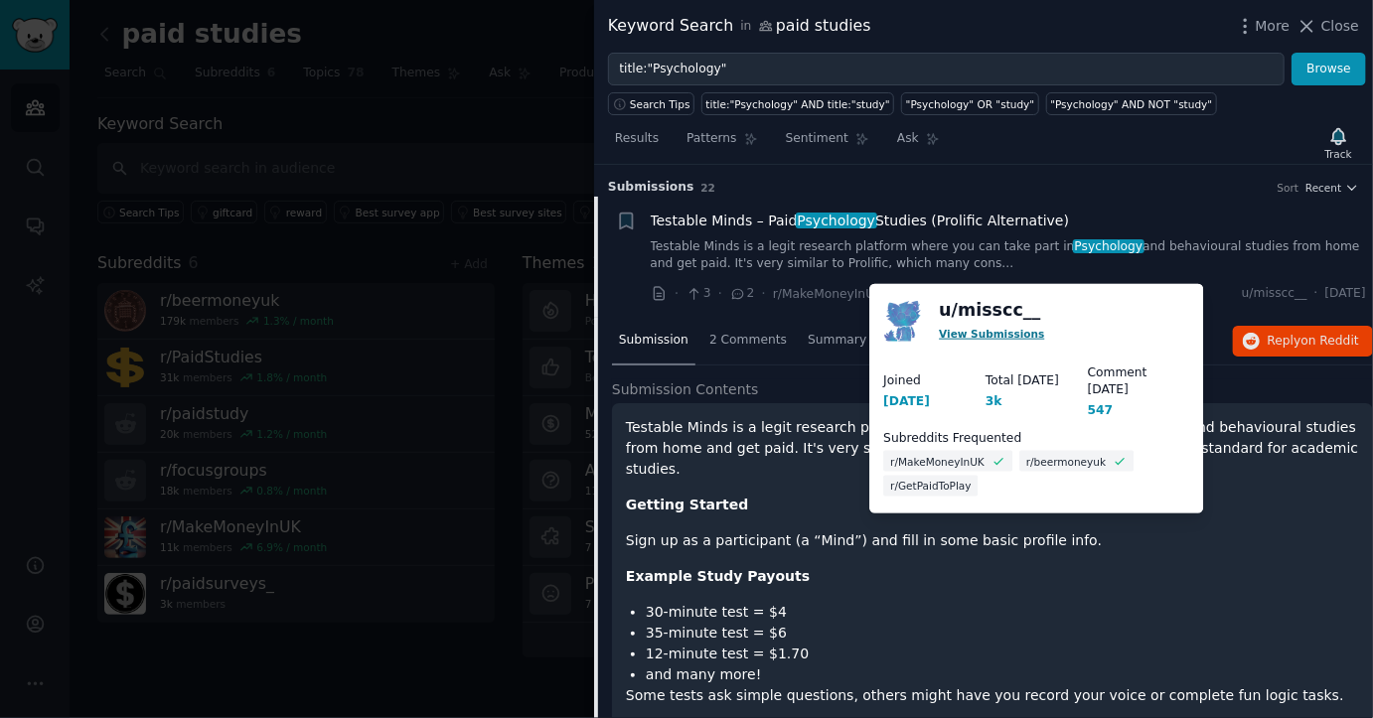
click at [1014, 335] on link "View Submissions" at bounding box center [991, 333] width 105 height 12
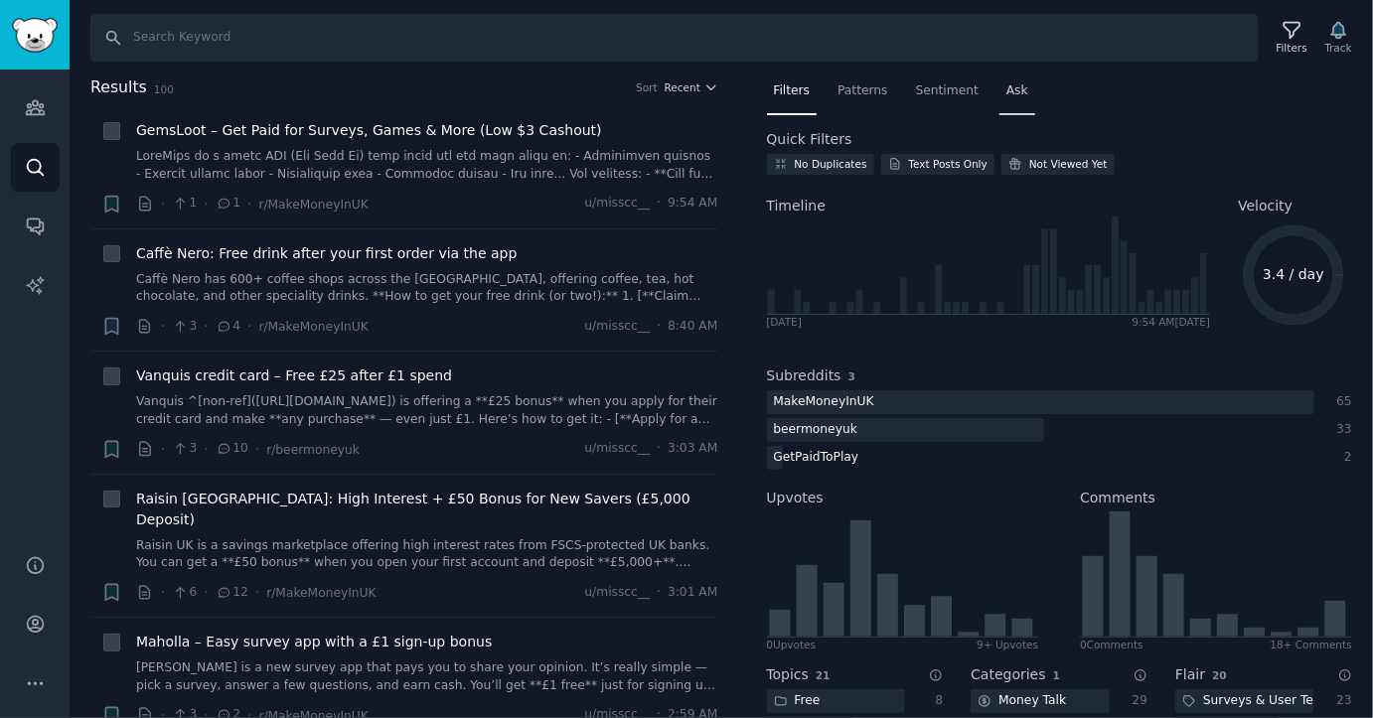
click at [1009, 96] on span "Ask" at bounding box center [1017, 91] width 22 height 18
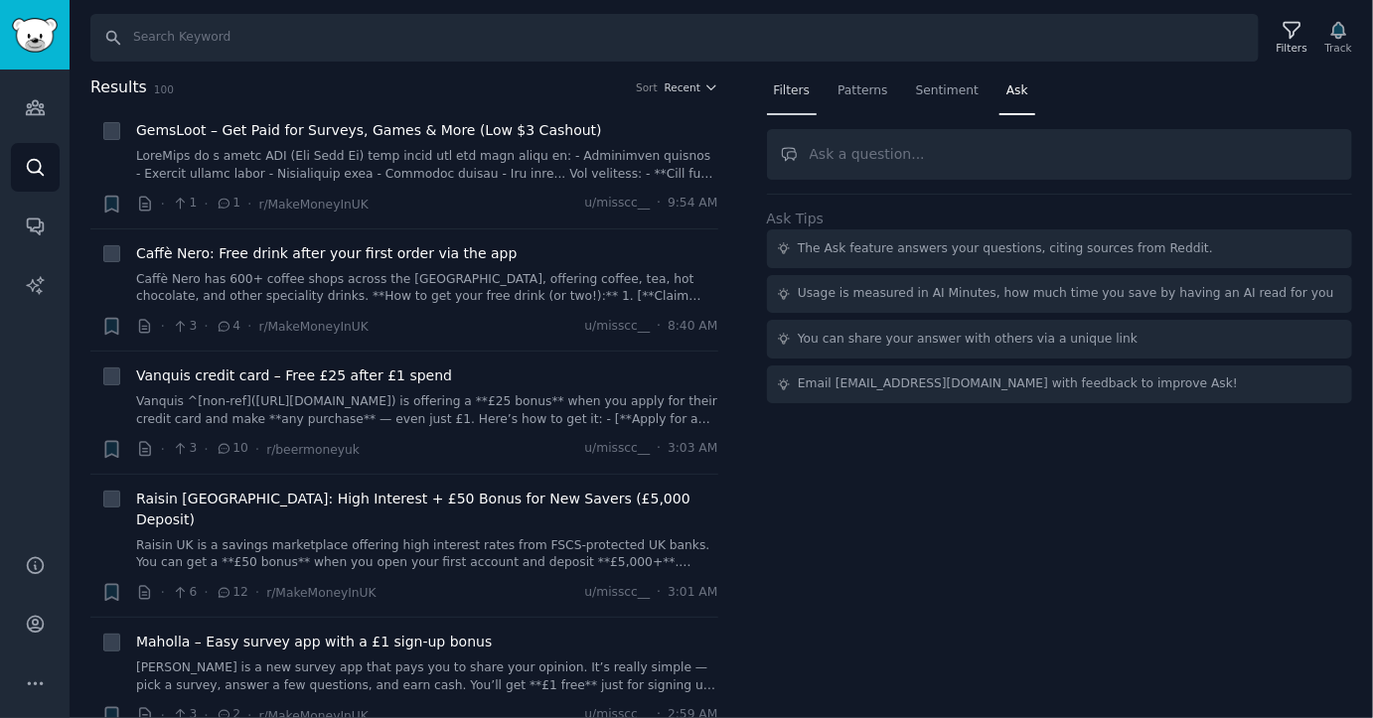
click at [790, 82] on span "Filters" at bounding box center [792, 91] width 37 height 18
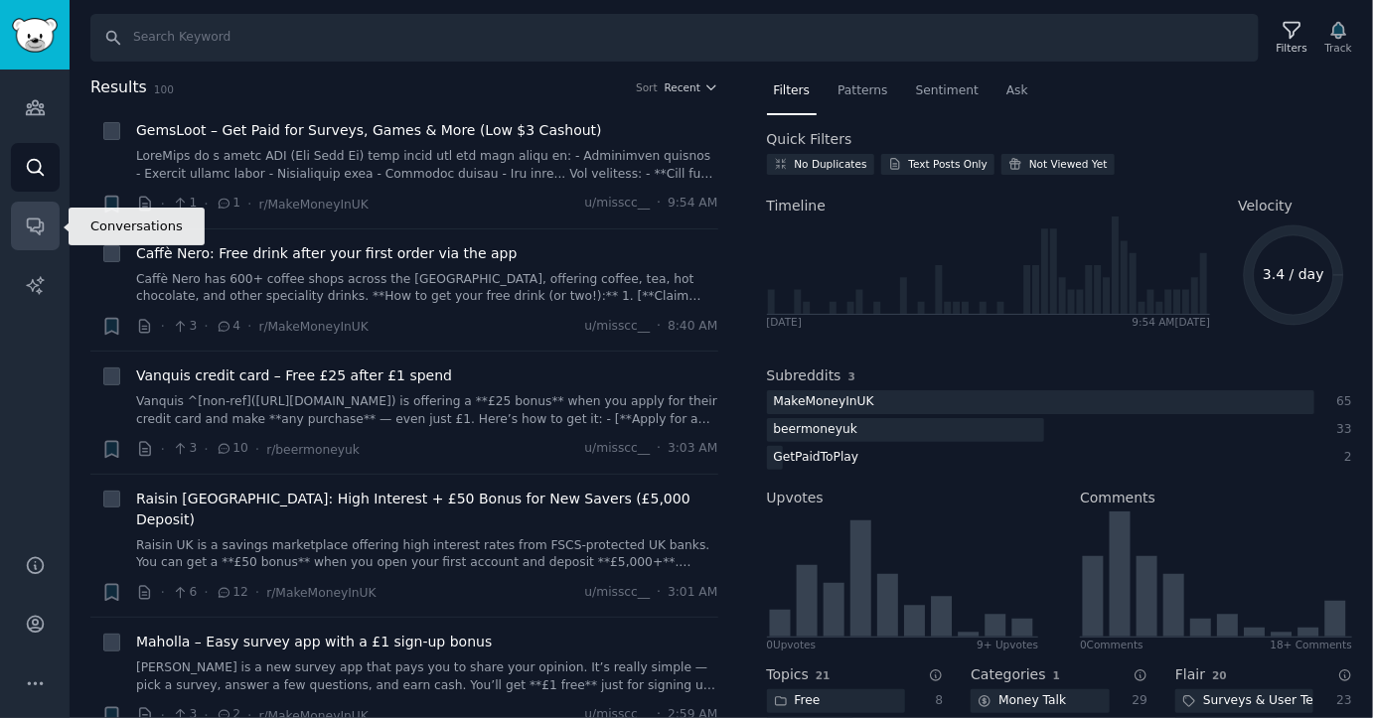
click at [34, 224] on icon "Sidebar" at bounding box center [35, 226] width 21 height 21
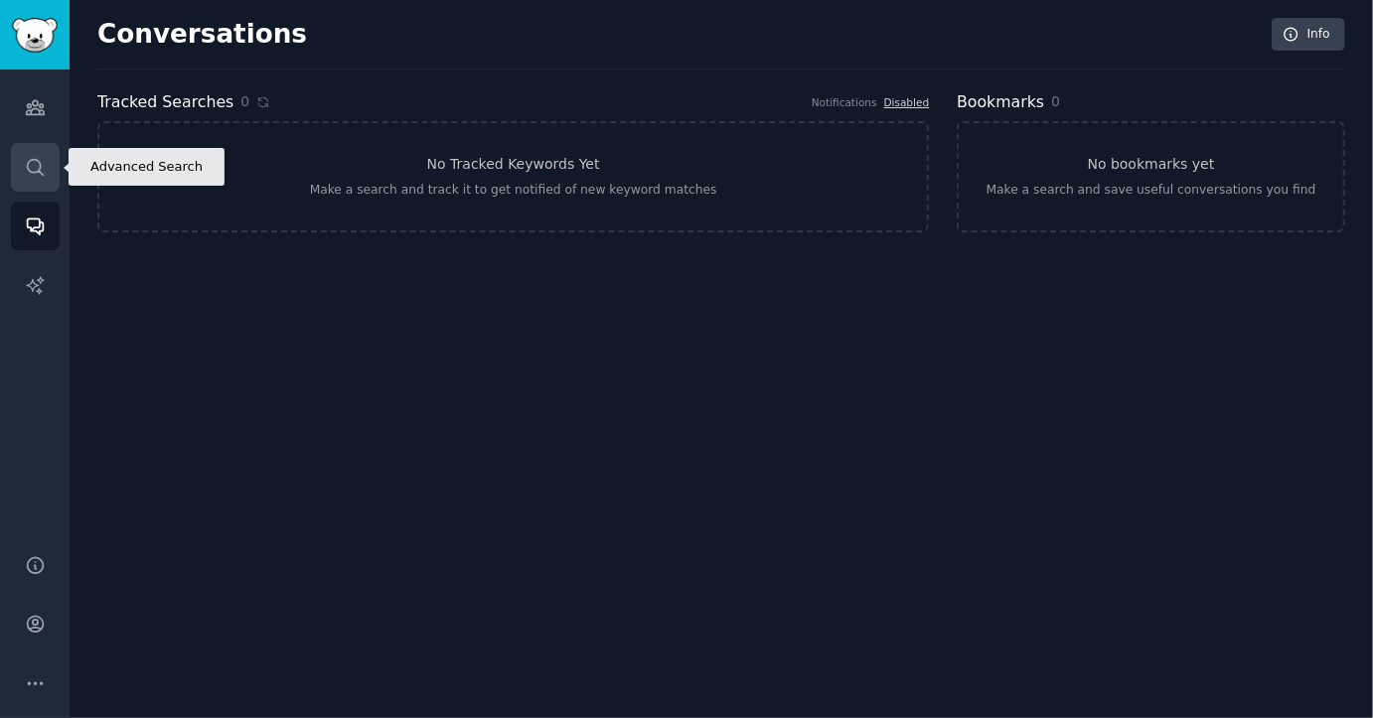
click at [32, 173] on icon "Sidebar" at bounding box center [35, 167] width 21 height 21
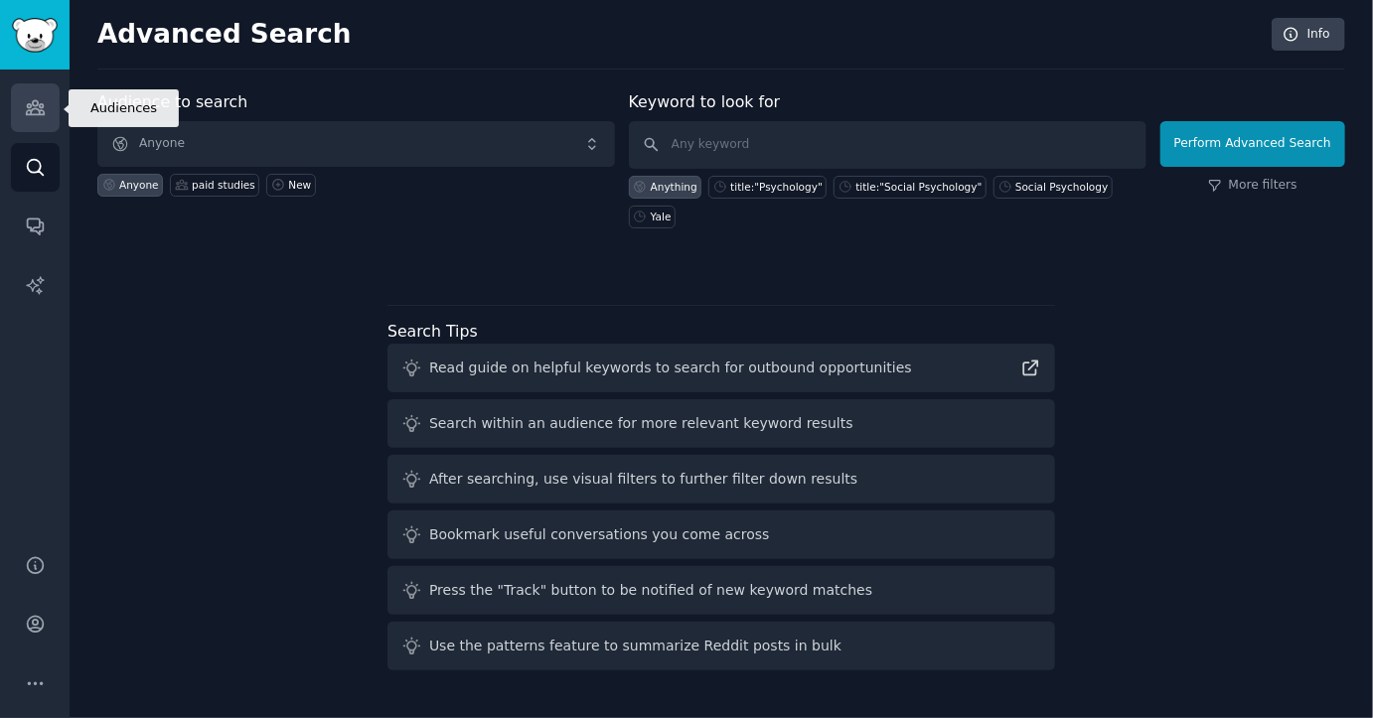
click at [37, 115] on icon "Sidebar" at bounding box center [35, 107] width 21 height 21
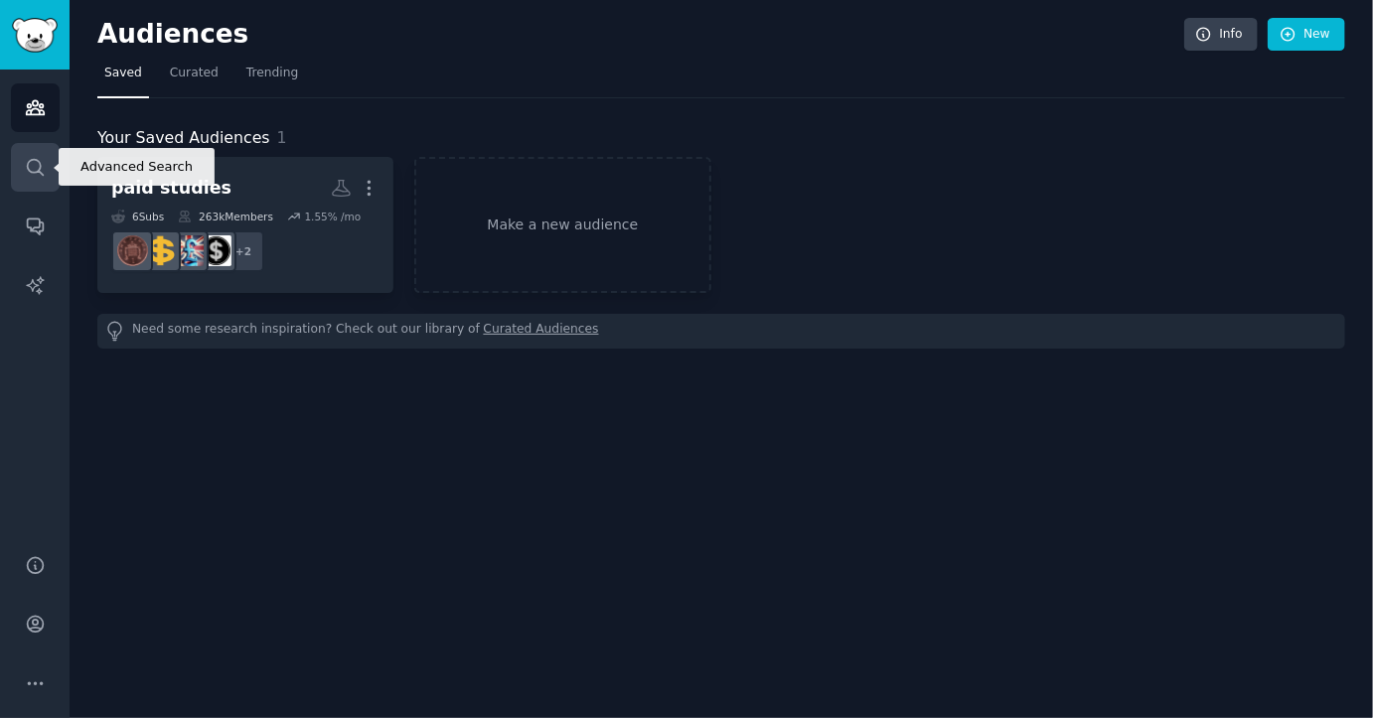
click at [36, 171] on icon "Sidebar" at bounding box center [35, 167] width 16 height 16
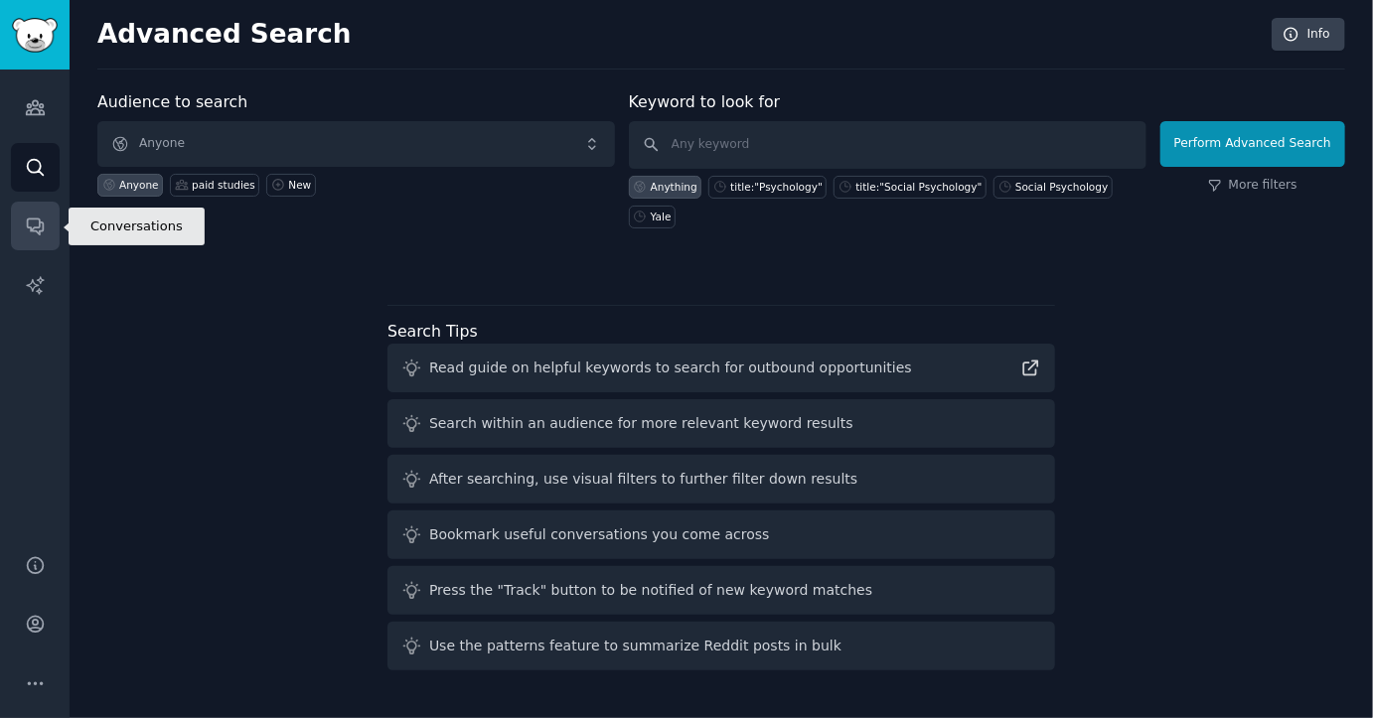
click at [40, 238] on link "Conversations" at bounding box center [35, 226] width 49 height 49
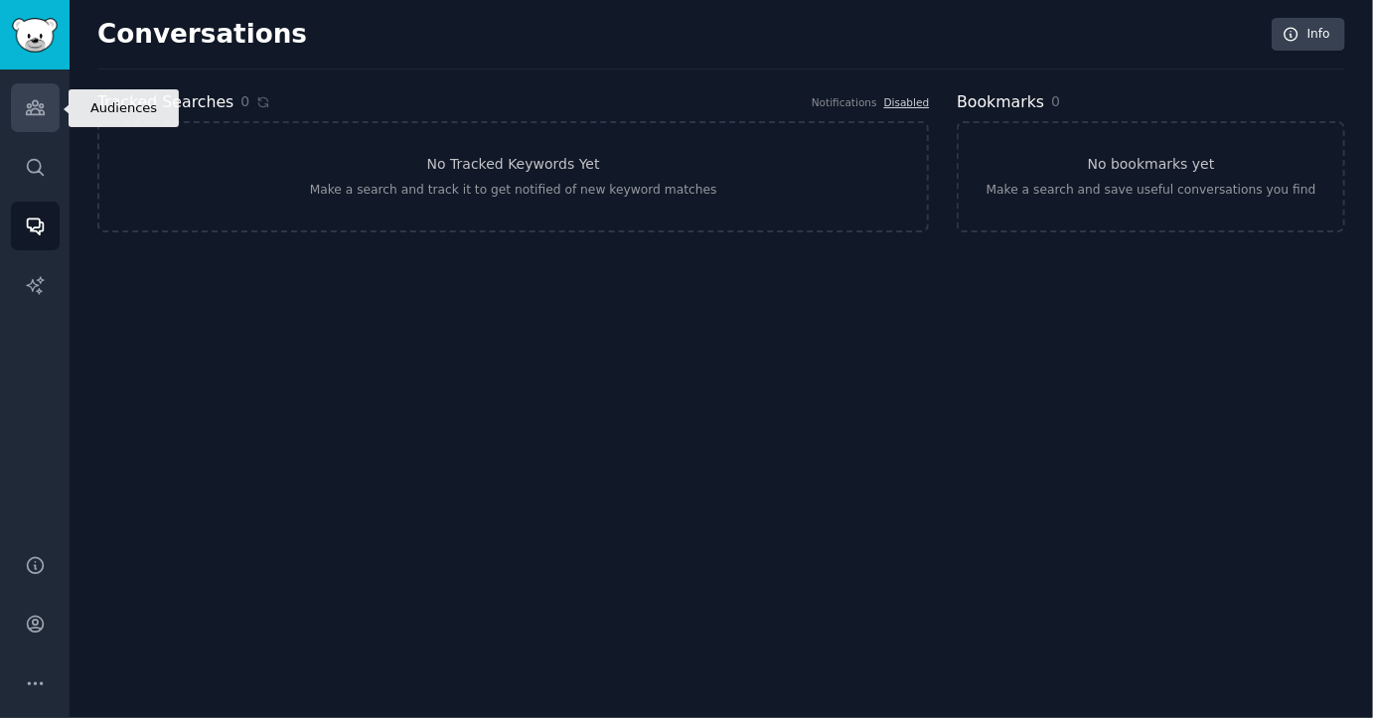
click at [39, 114] on icon "Sidebar" at bounding box center [35, 108] width 18 height 14
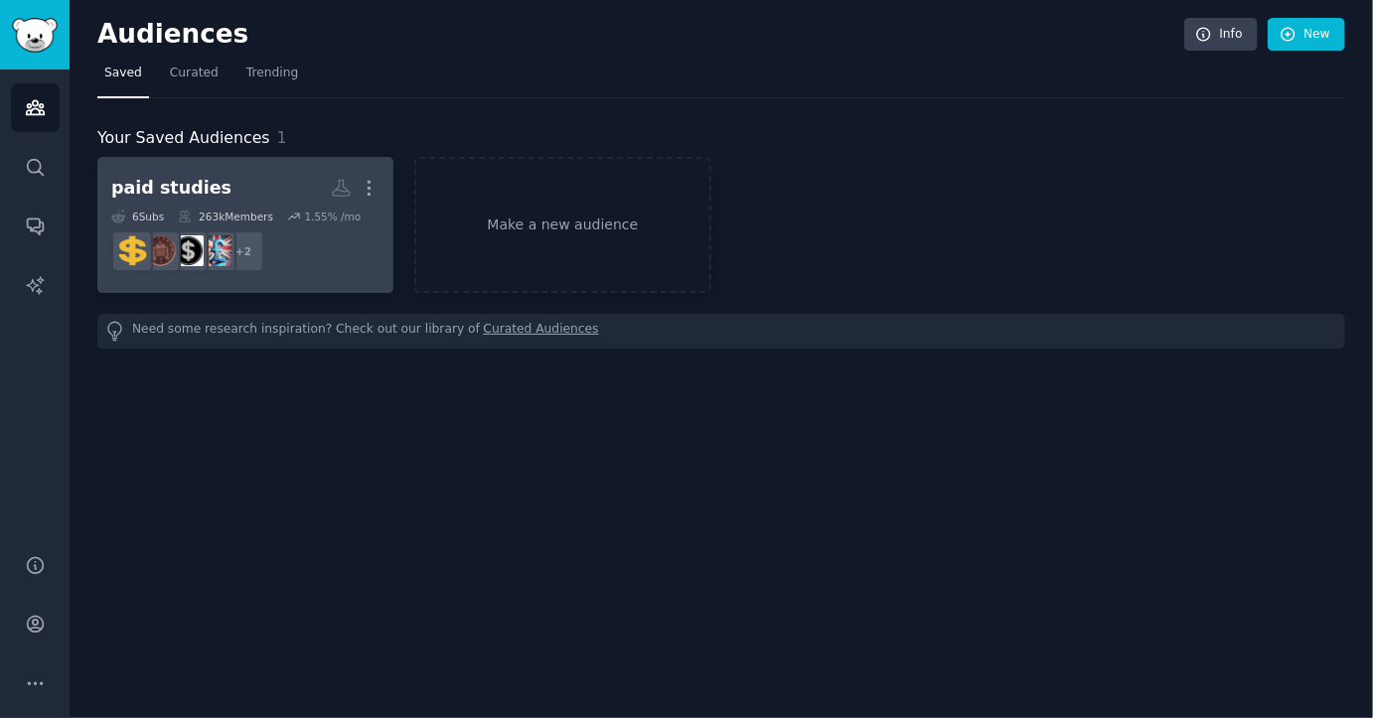
click at [196, 217] on div "263k Members" at bounding box center [225, 217] width 95 height 14
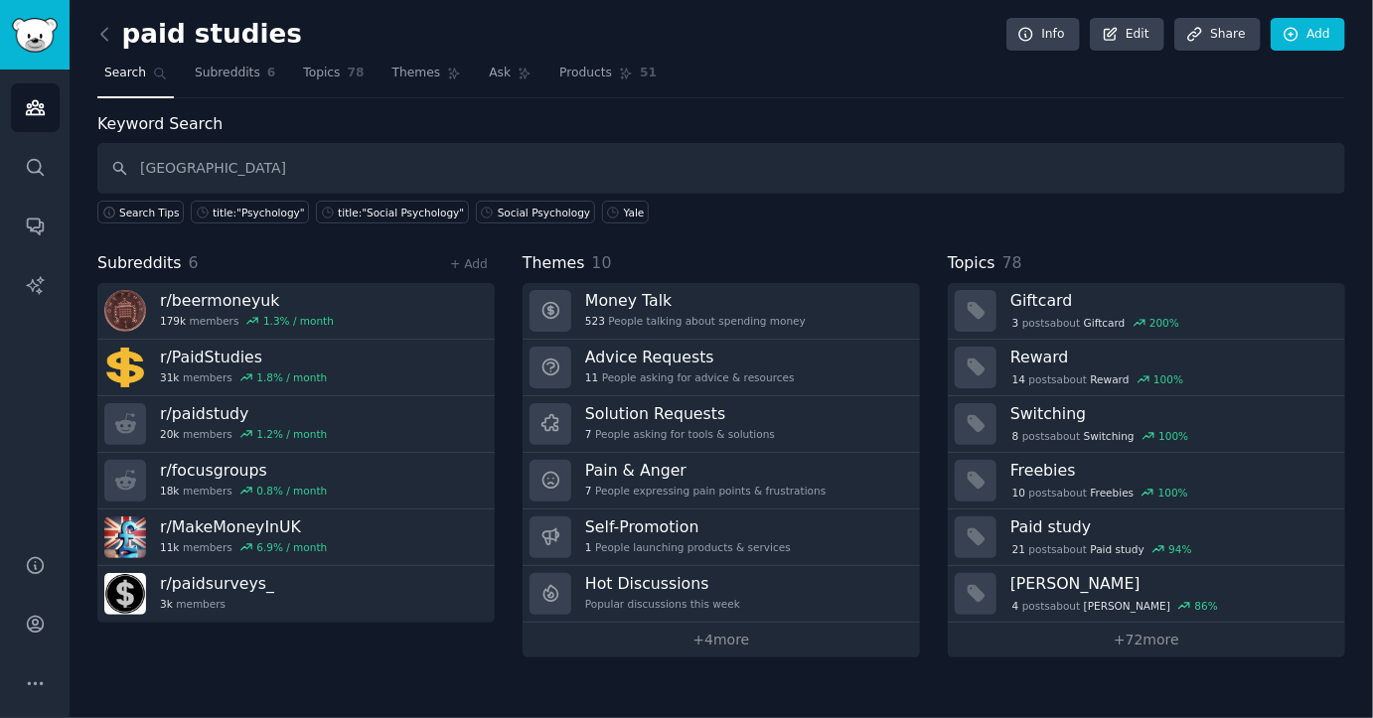
type input "yale"
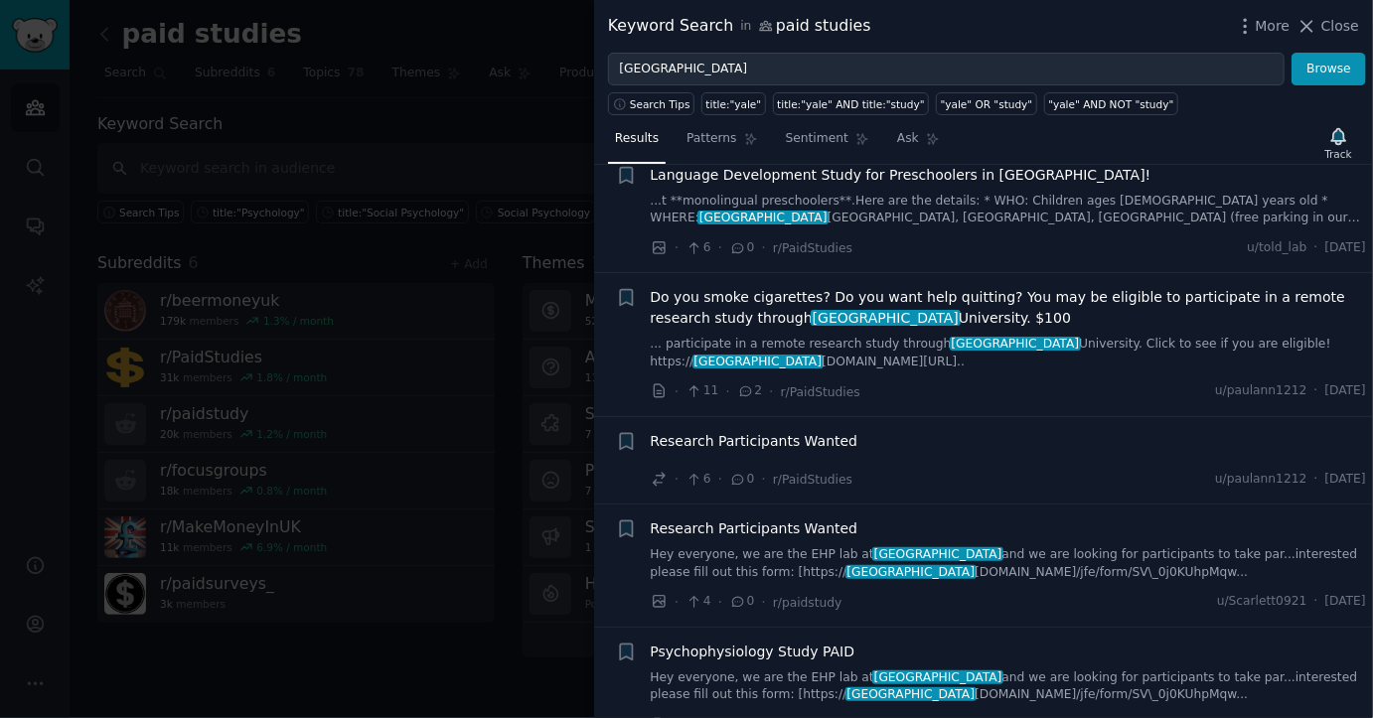
scroll to position [1252, 0]
click at [836, 286] on span "Do you smoke cigarettes? Do you want help quitting? You may be eligible to part…" at bounding box center [1009, 307] width 716 height 42
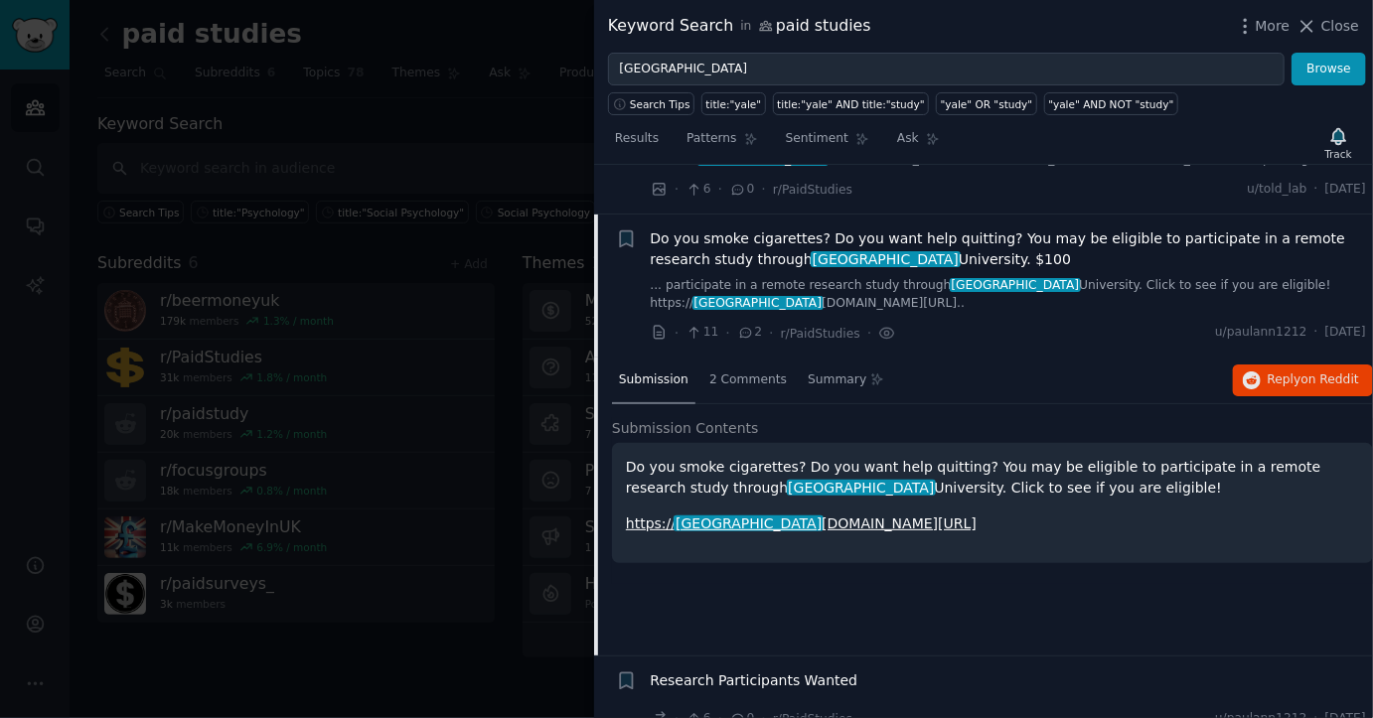
scroll to position [1315, 0]
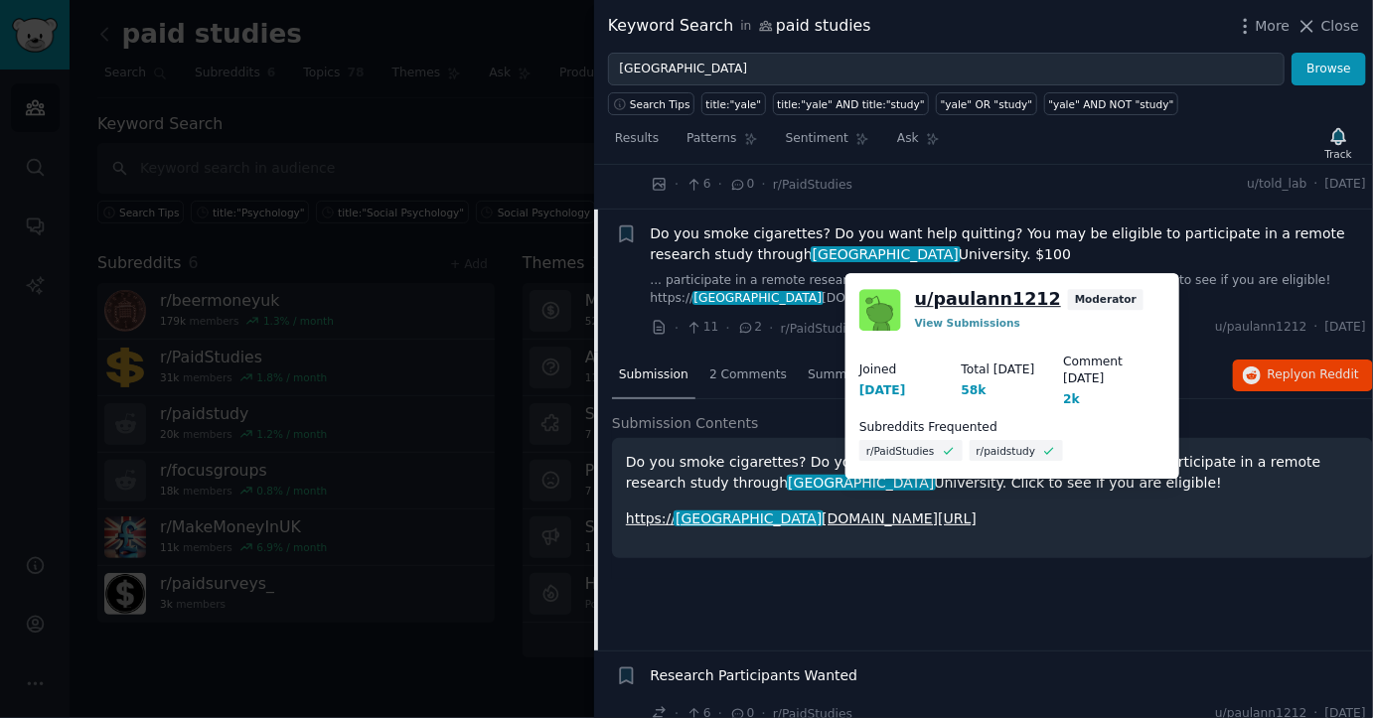
click at [999, 305] on link "u/ paulann1212" at bounding box center [988, 299] width 146 height 25
